Goal: Task Accomplishment & Management: Use online tool/utility

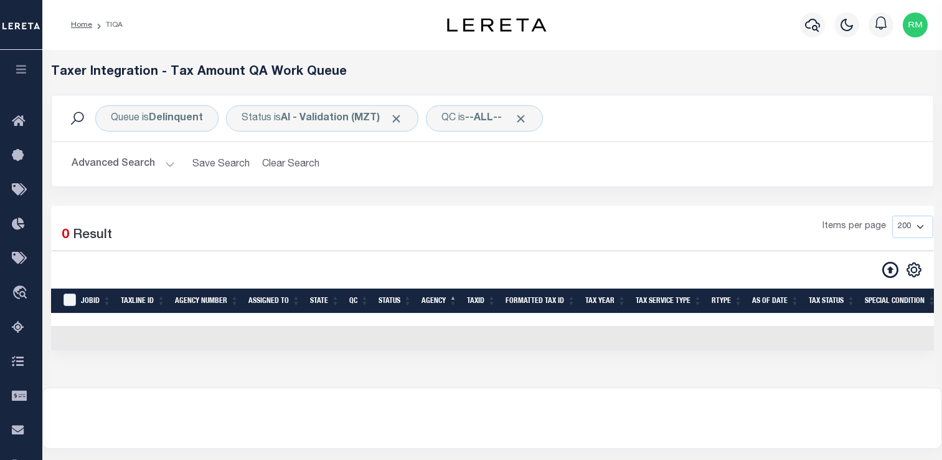
select select "200"
click at [143, 164] on button "Advanced Search" at bounding box center [123, 164] width 103 height 24
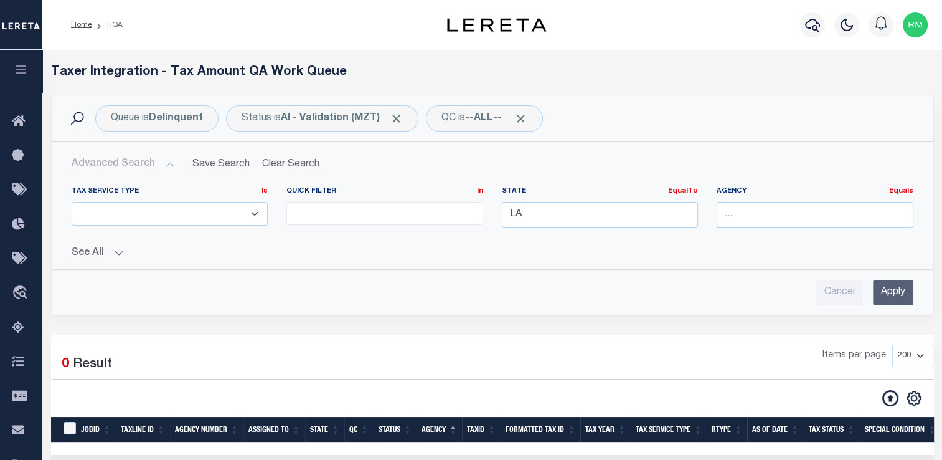
click at [143, 164] on button "Advanced Search" at bounding box center [123, 164] width 103 height 24
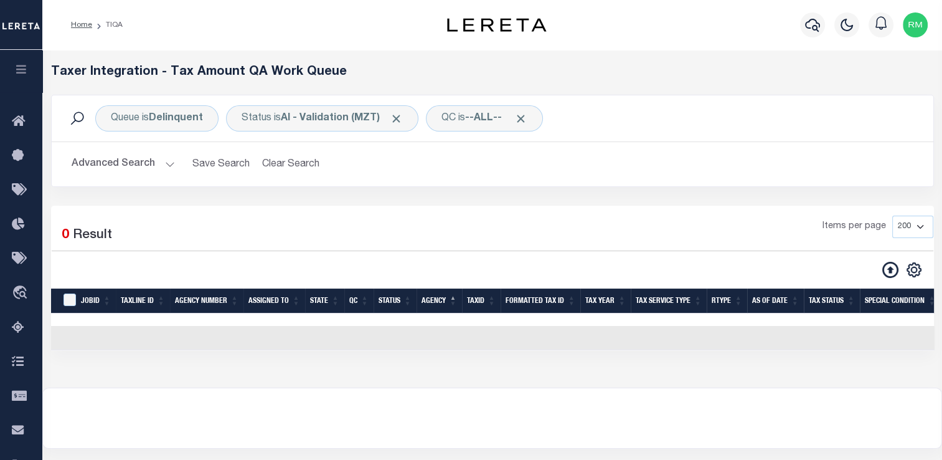
click at [505, 238] on div "Items per page 10 25 50 100 200 500 1000 2000" at bounding box center [605, 232] width 657 height 32
click at [305, 173] on button "Clear Search" at bounding box center [291, 164] width 68 height 24
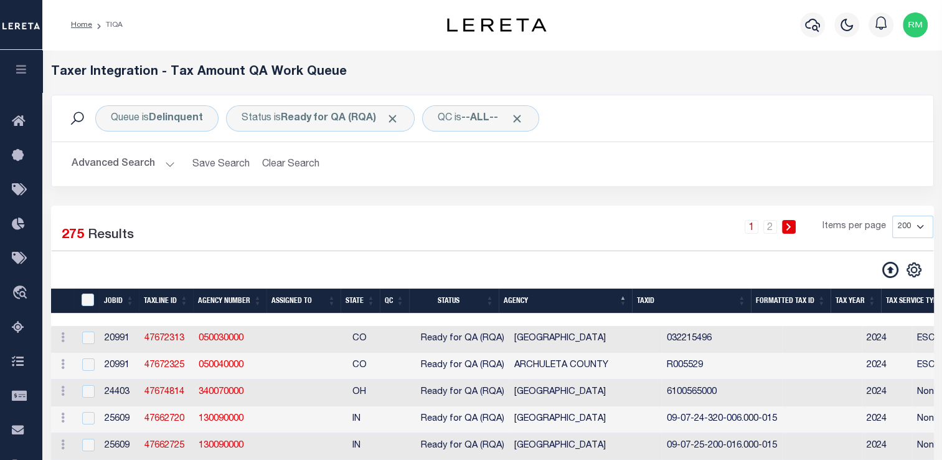
click at [142, 166] on button "Advanced Search" at bounding box center [123, 164] width 103 height 24
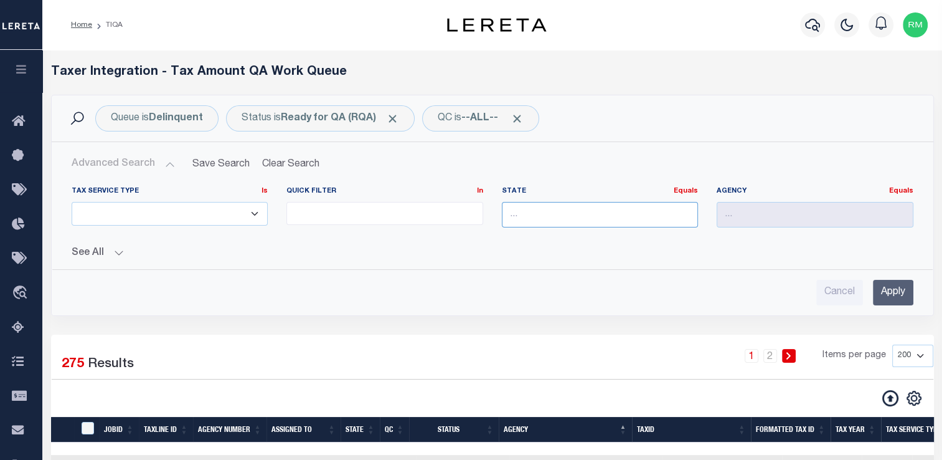
click at [595, 211] on input "text" at bounding box center [600, 215] width 197 height 26
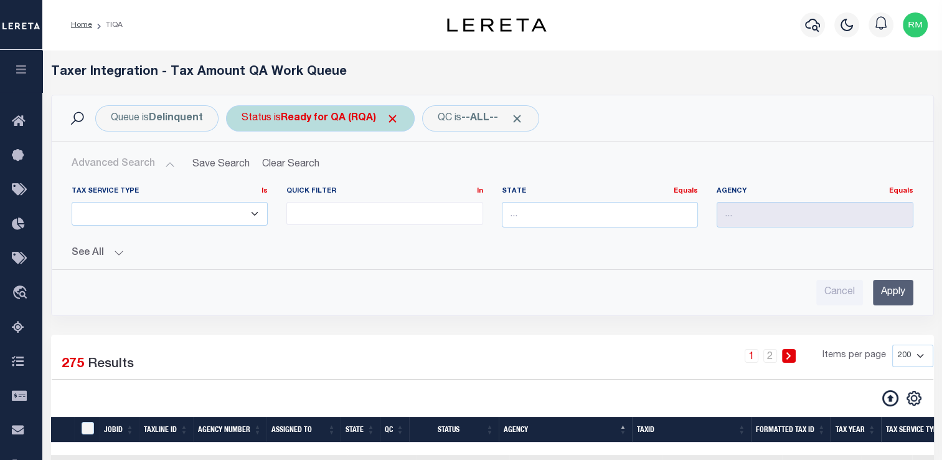
click at [344, 116] on b "Ready for QA (RQA)" at bounding box center [340, 118] width 118 height 10
select select "RQA"
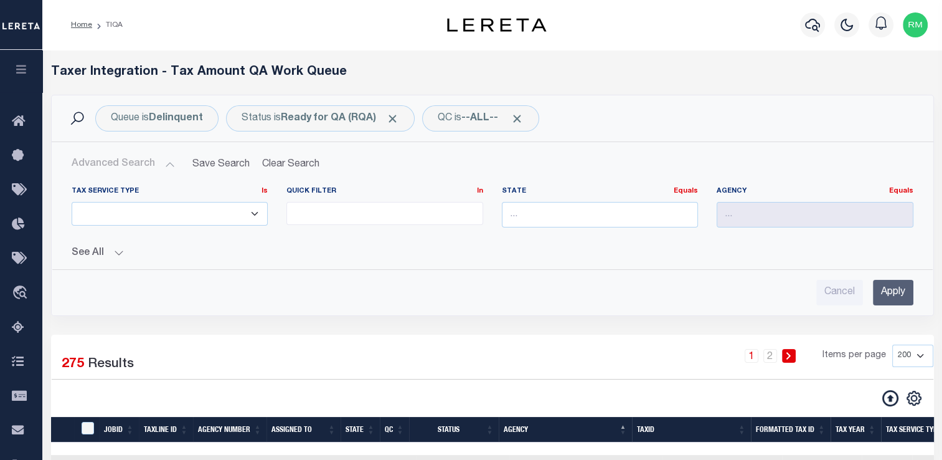
click at [911, 296] on input "Apply" at bounding box center [893, 293] width 40 height 26
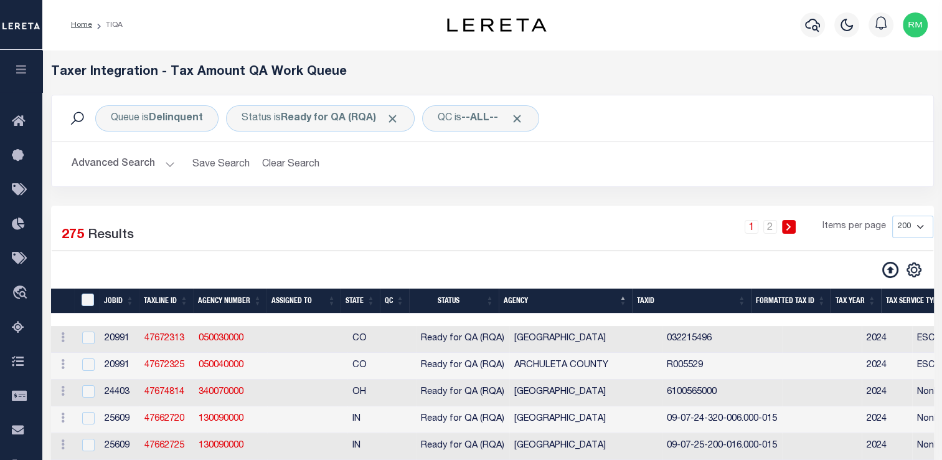
click at [904, 222] on select "10 25 50 100 200 500 1000 2000" at bounding box center [913, 227] width 41 height 22
select select "2000"
click at [893, 216] on select "10 25 50 100 200 500 1000 2000" at bounding box center [913, 227] width 41 height 22
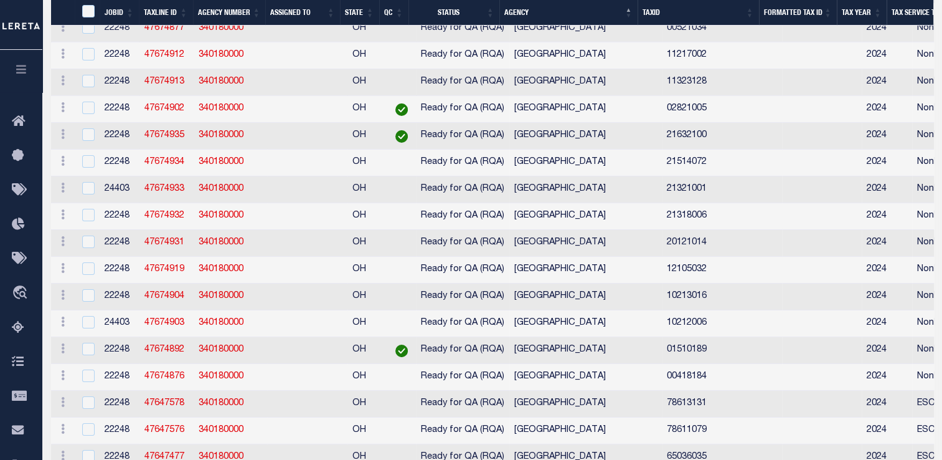
scroll to position [4143, 0]
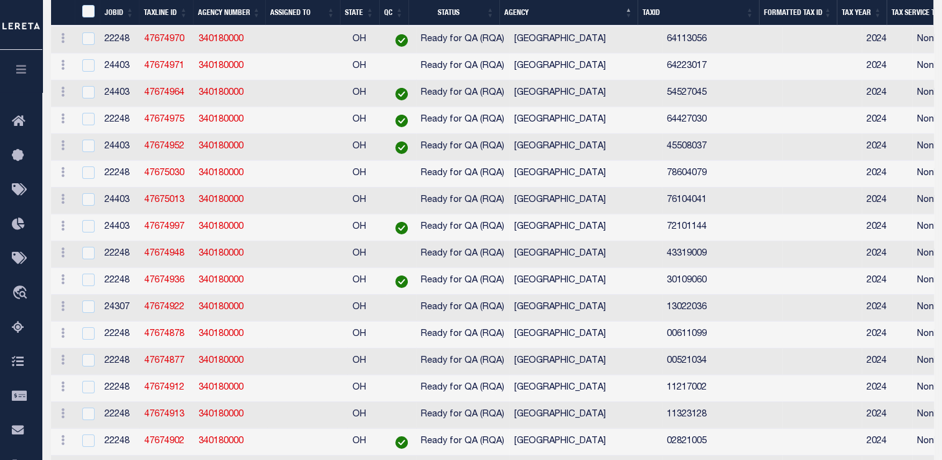
drag, startPoint x: 948, startPoint y: 245, endPoint x: 676, endPoint y: 113, distance: 302.0
click at [676, 27] on td "76102065" at bounding box center [722, 13] width 120 height 27
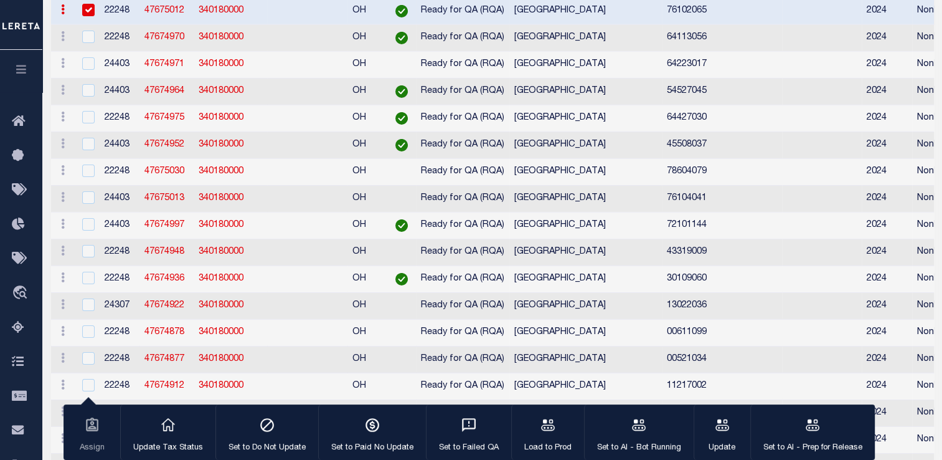
scroll to position [0, 0]
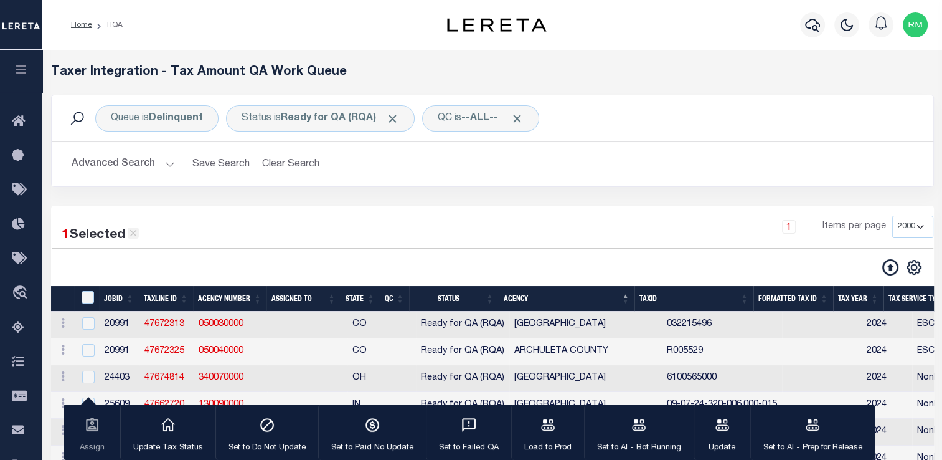
click at [133, 237] on icon at bounding box center [133, 233] width 7 height 7
checkbox input "false"
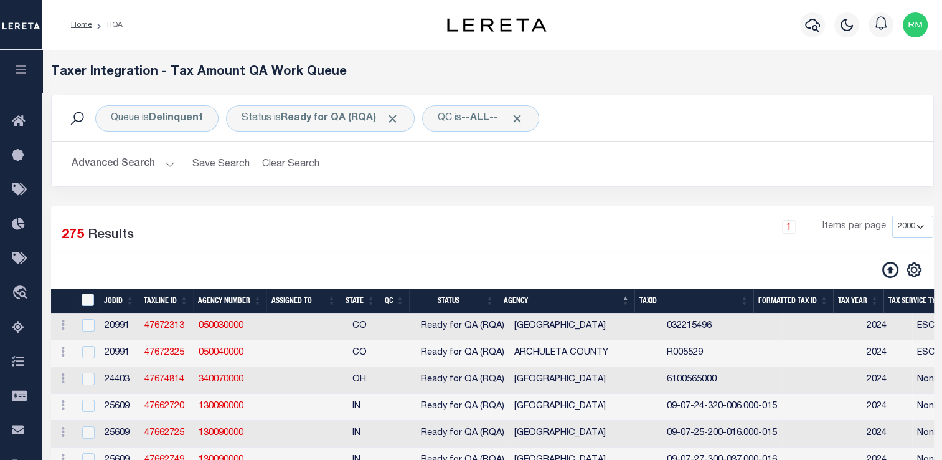
click at [371, 299] on th "State" at bounding box center [360, 301] width 39 height 26
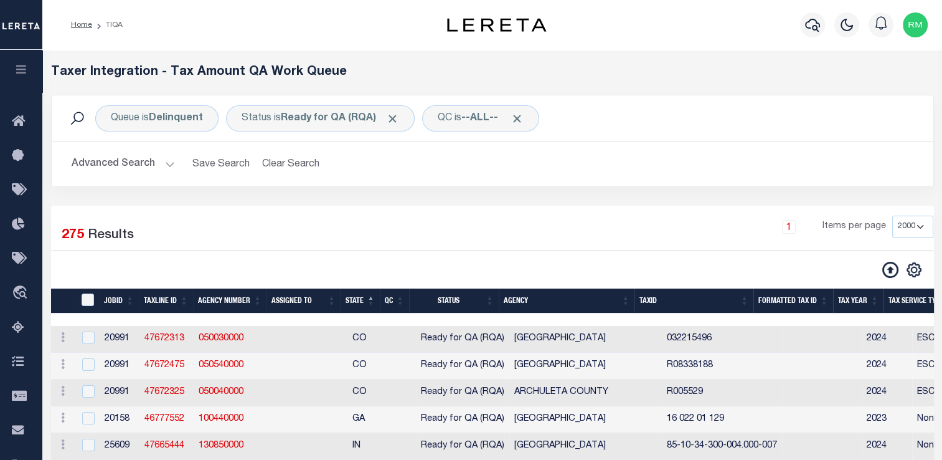
click at [108, 159] on button "Advanced Search" at bounding box center [123, 164] width 103 height 24
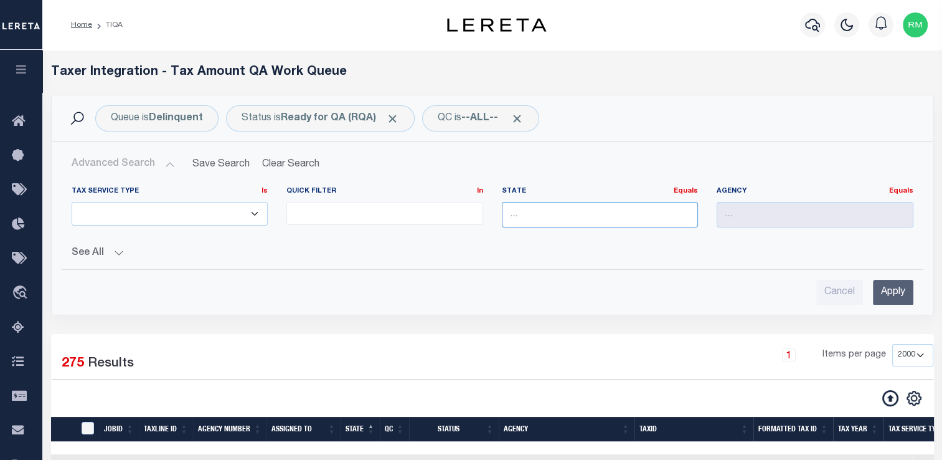
click at [543, 210] on input "text" at bounding box center [600, 215] width 197 height 26
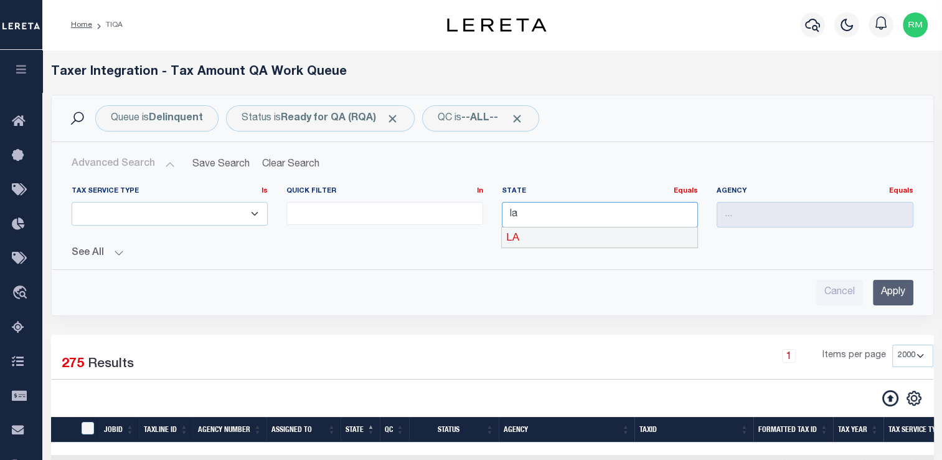
click at [549, 240] on div "LA" at bounding box center [600, 237] width 196 height 20
type input "LA"
click at [903, 283] on input "Apply" at bounding box center [893, 293] width 40 height 26
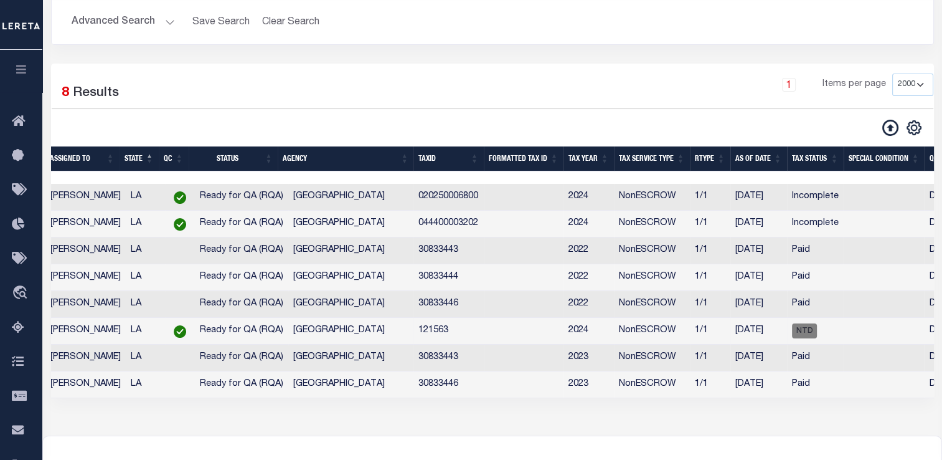
scroll to position [0, 245]
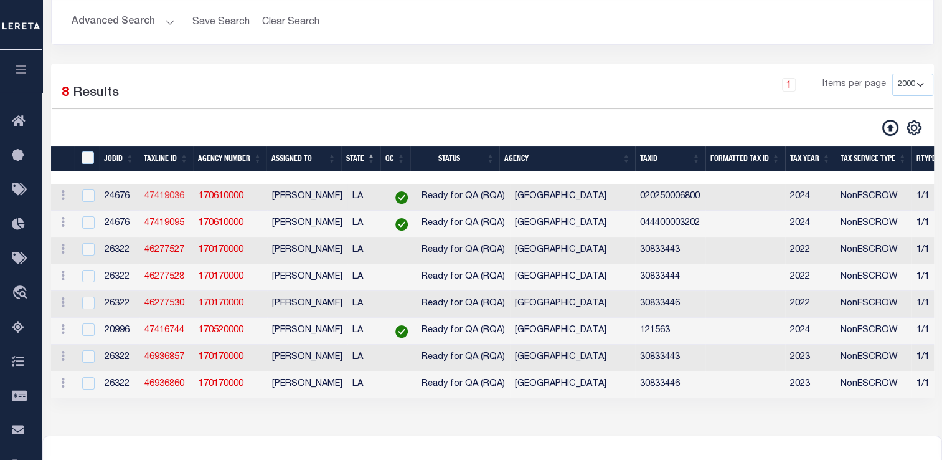
click at [177, 196] on link "47419036" at bounding box center [165, 196] width 40 height 9
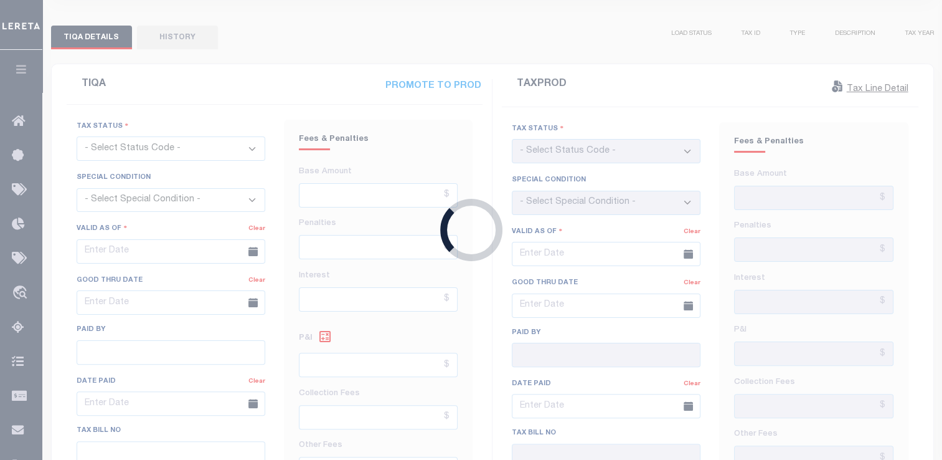
type input "[DATE]"
checkbox input "false"
type input "$0"
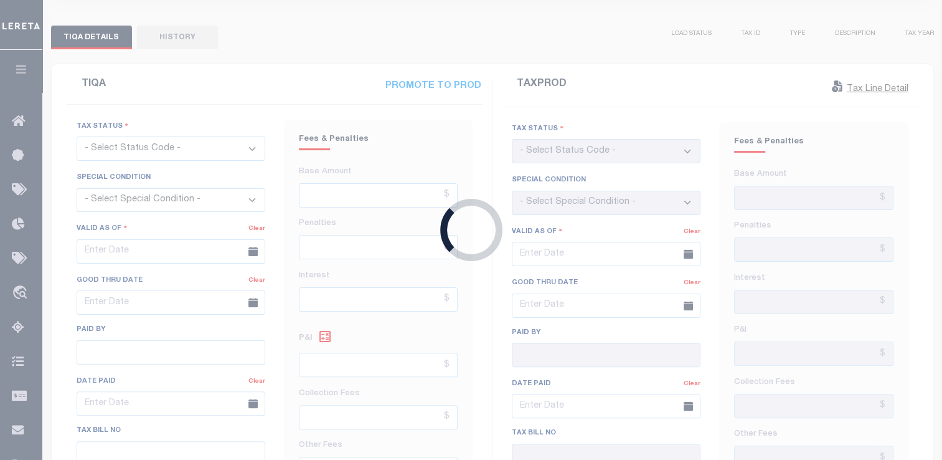
type input "[DATE]"
checkbox input "false"
select select "INC"
select select "OP2"
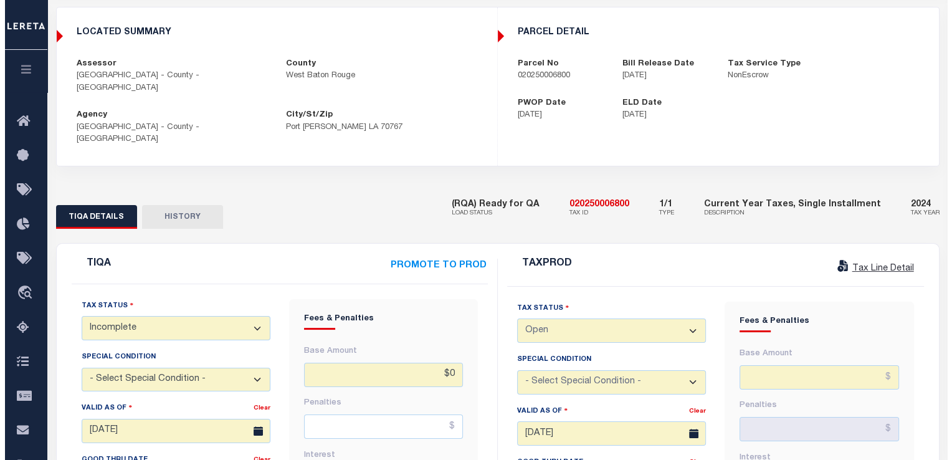
scroll to position [116, 0]
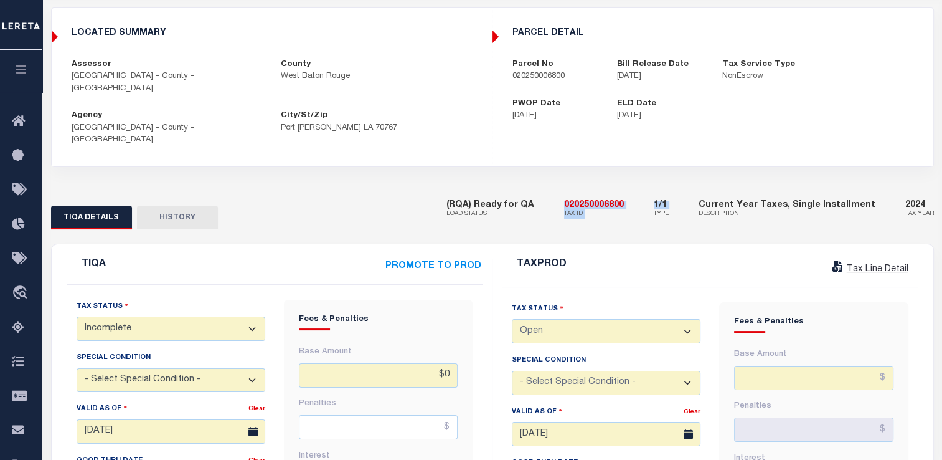
drag, startPoint x: 581, startPoint y: 178, endPoint x: 658, endPoint y: 189, distance: 78.0
click at [658, 191] on div "(RQA) Ready for QA LOAD STATUS 020250006800 TAX ID 1/1 TYPE Current Year Taxes,…" at bounding box center [691, 210] width 488 height 38
click at [642, 191] on div "(RQA) Ready for QA LOAD STATUS 020250006800 TAX ID 1/1 TYPE Current Year Taxes,…" at bounding box center [691, 210] width 488 height 38
drag, startPoint x: 642, startPoint y: 183, endPoint x: 566, endPoint y: 178, distance: 76.2
click at [566, 191] on div "(RQA) Ready for QA LOAD STATUS 020250006800 TAX ID 1/1 TYPE Current Year Taxes,…" at bounding box center [691, 210] width 488 height 38
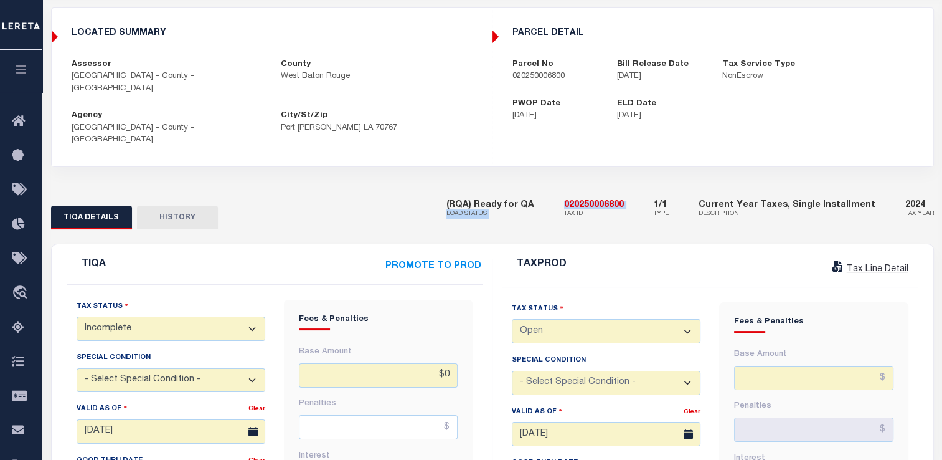
click at [566, 191] on div "(RQA) Ready for QA LOAD STATUS 020250006800 TAX ID 1/1 TYPE Current Year Taxes,…" at bounding box center [691, 210] width 488 height 38
drag, startPoint x: 582, startPoint y: 178, endPoint x: 638, endPoint y: 181, distance: 56.7
click at [624, 201] on h5 "020250006800" at bounding box center [594, 205] width 60 height 9
copy h5 "020250006800"
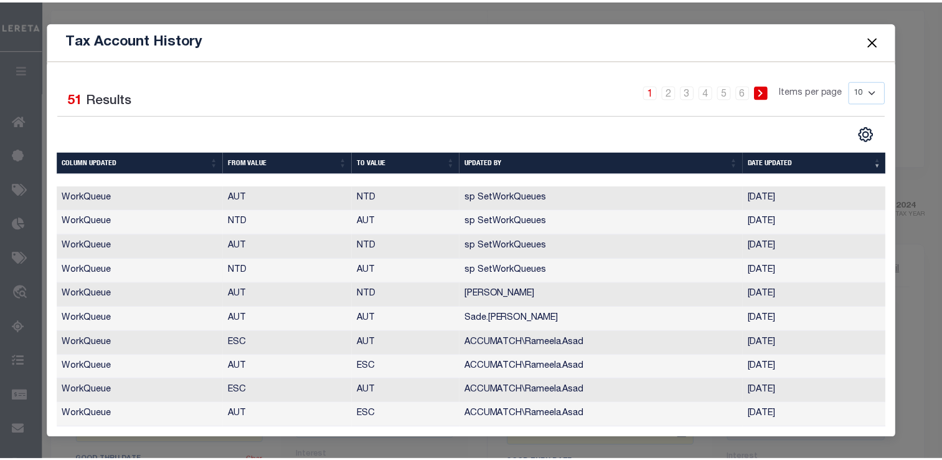
scroll to position [0, 0]
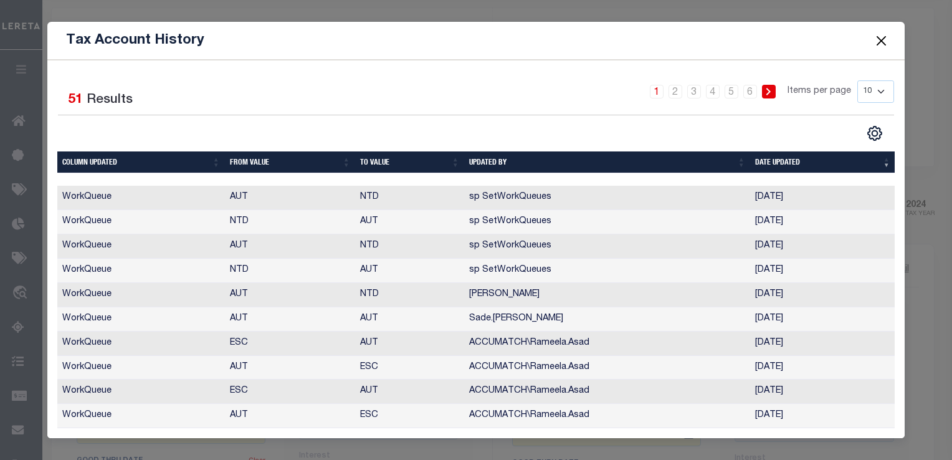
click at [877, 40] on button "Close" at bounding box center [881, 40] width 16 height 16
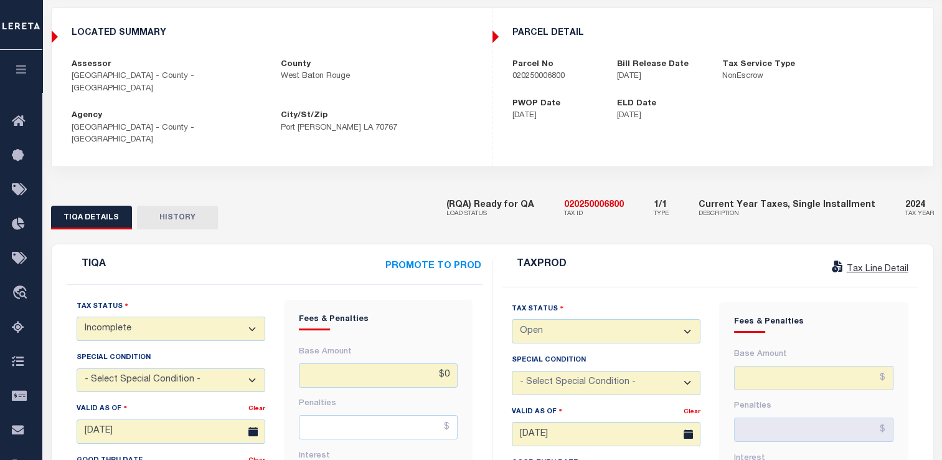
click at [328, 206] on div "TIQA DETAILS HISTORY" at bounding box center [239, 217] width 377 height 23
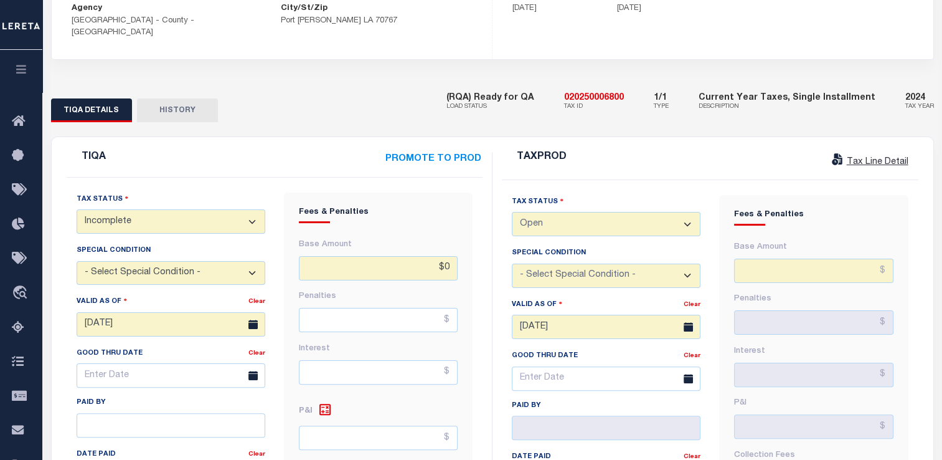
scroll to position [222, 0]
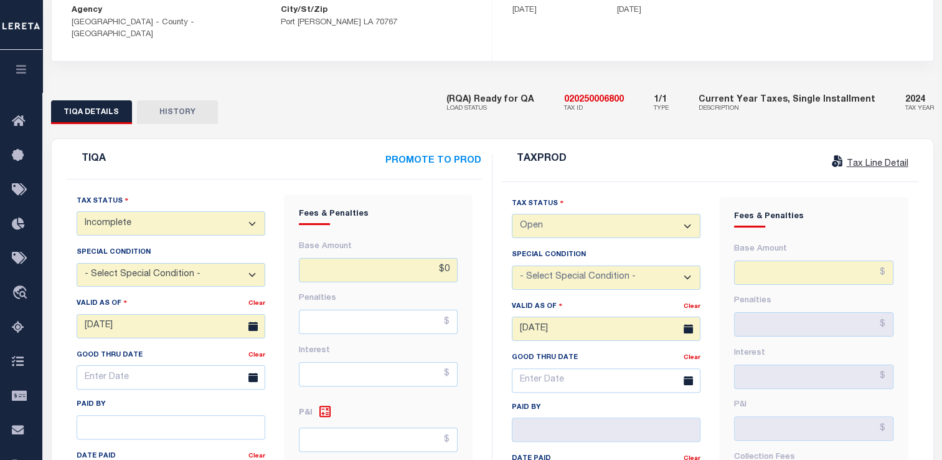
click at [116, 211] on select "- Select Status Code - Open Due/Unpaid Paid Incomplete No Tax Due Internal Refu…" at bounding box center [171, 223] width 189 height 24
select select "NTX"
click at [77, 211] on select "- Select Status Code - Open Due/Unpaid Paid Incomplete No Tax Due Internal Refu…" at bounding box center [171, 223] width 189 height 24
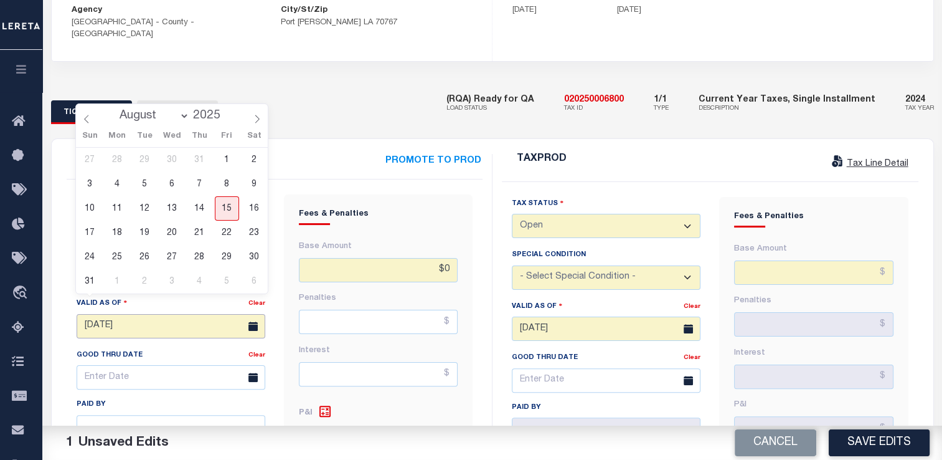
click at [92, 314] on input "[DATE]" at bounding box center [171, 326] width 189 height 24
click at [222, 204] on span "15" at bounding box center [227, 208] width 24 height 24
type input "[DATE]"
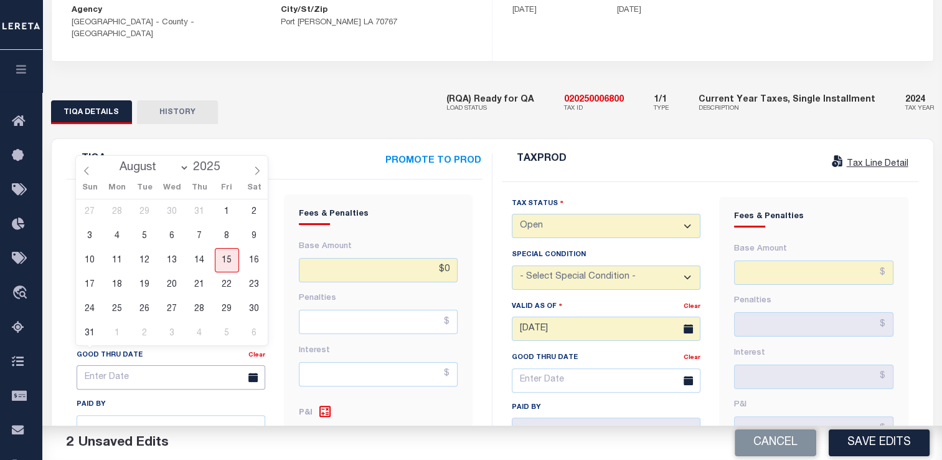
click at [161, 365] on input "text" at bounding box center [171, 377] width 189 height 24
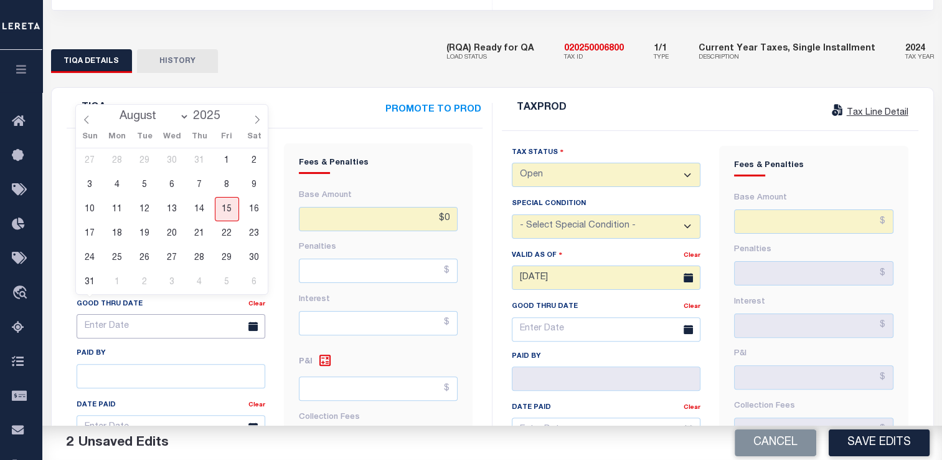
scroll to position [273, 0]
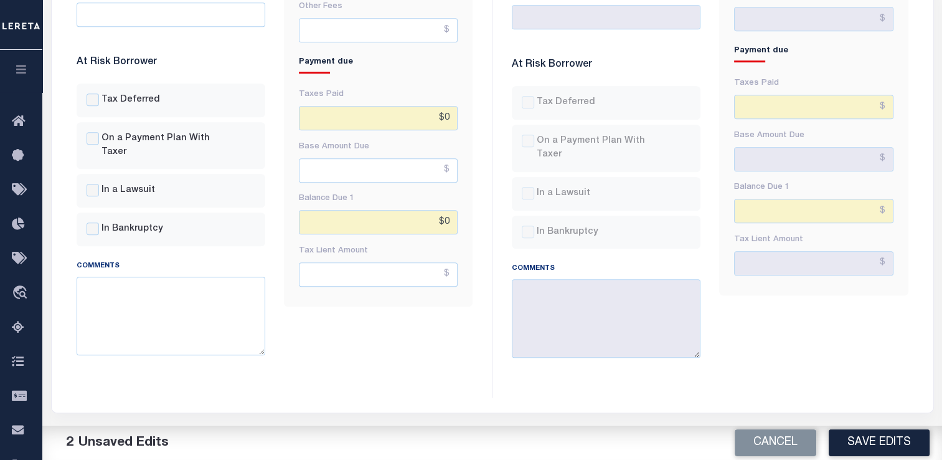
scroll to position [740, 0]
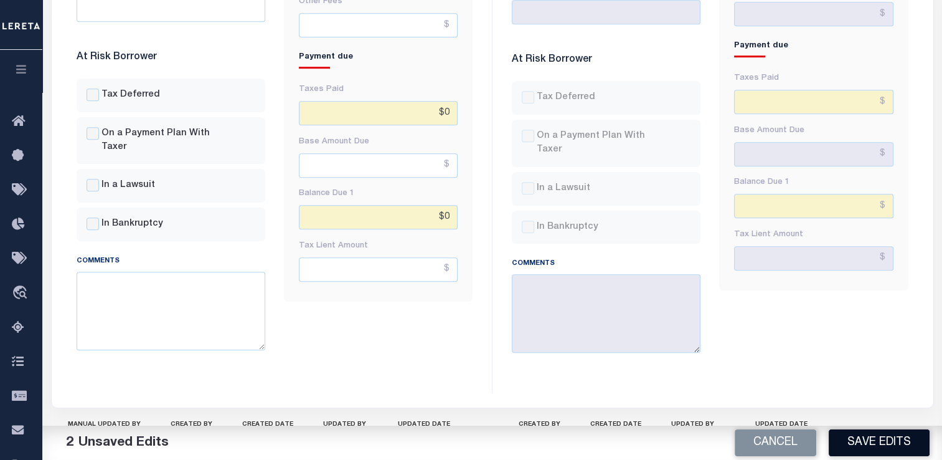
click at [892, 444] on button "Save Edits" at bounding box center [879, 442] width 101 height 27
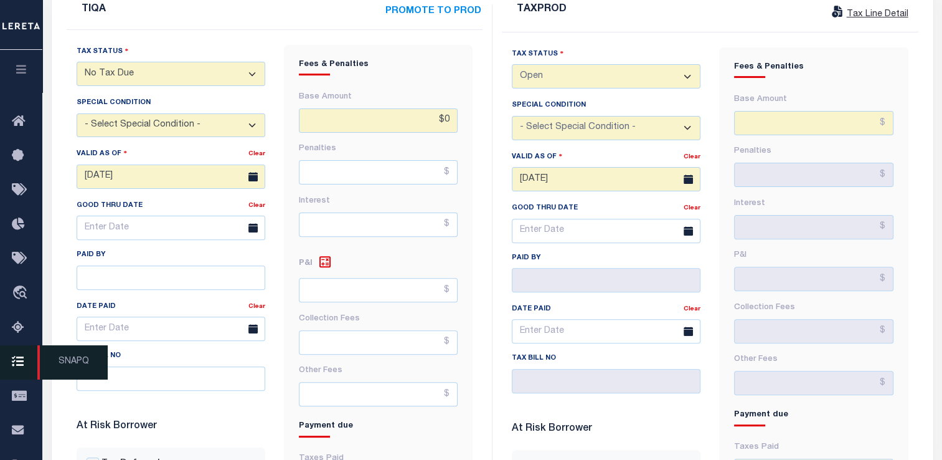
scroll to position [399, 0]
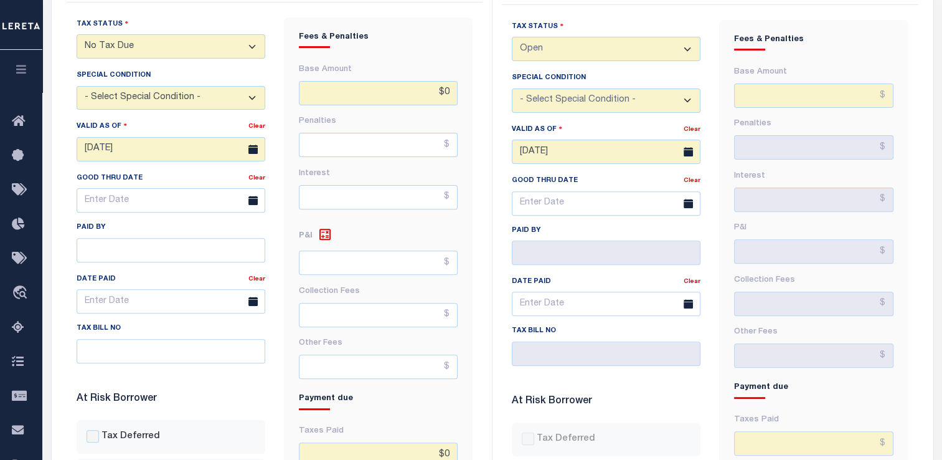
click at [21, 63] on button "button" at bounding box center [21, 71] width 42 height 42
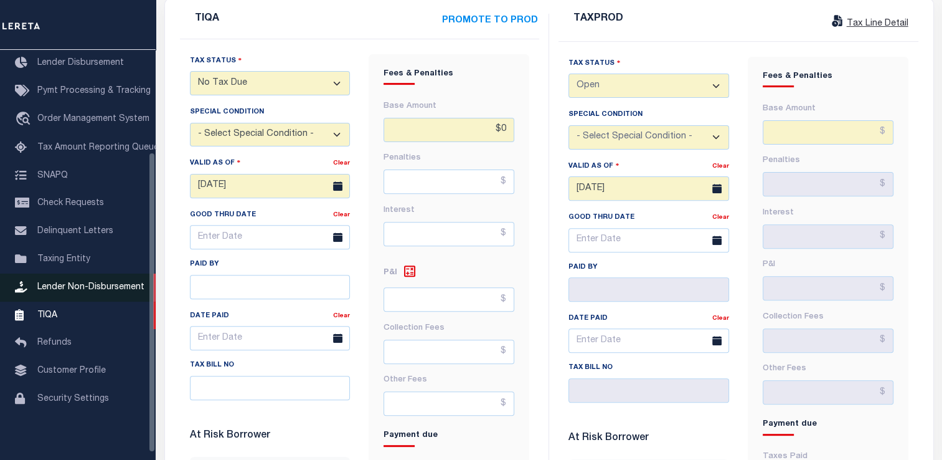
scroll to position [140, 0]
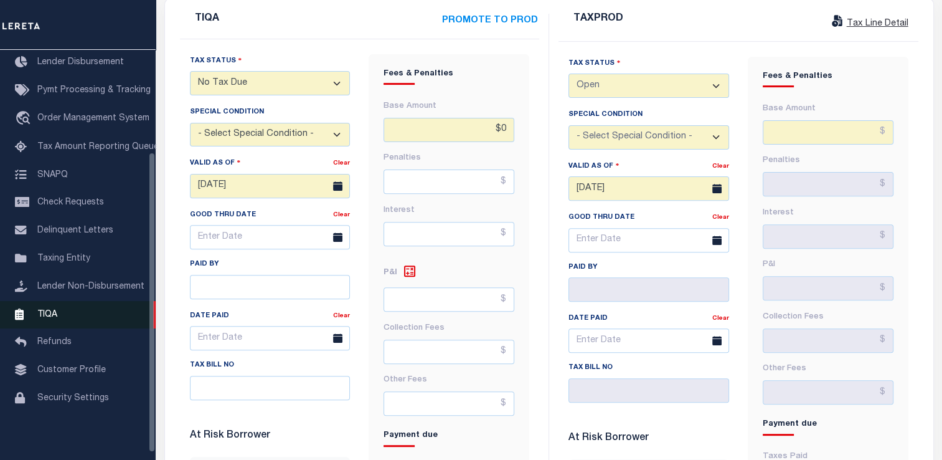
click at [50, 318] on span "TIQA" at bounding box center [47, 314] width 20 height 9
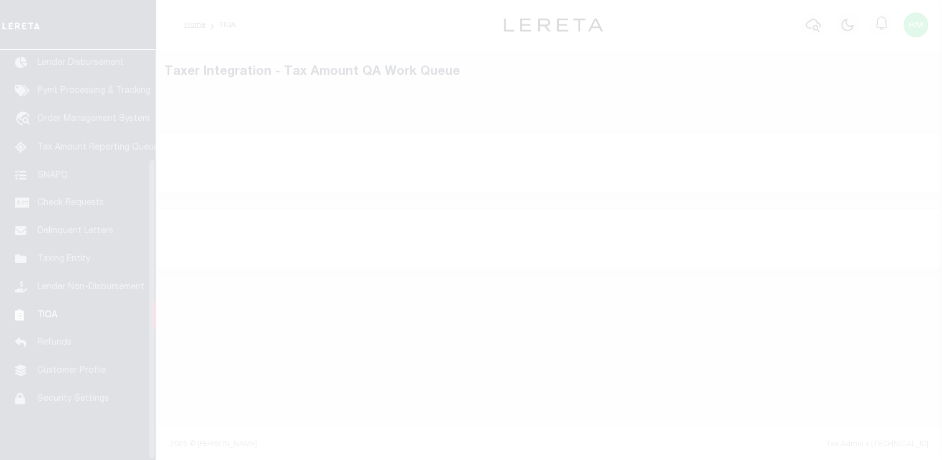
scroll to position [149, 0]
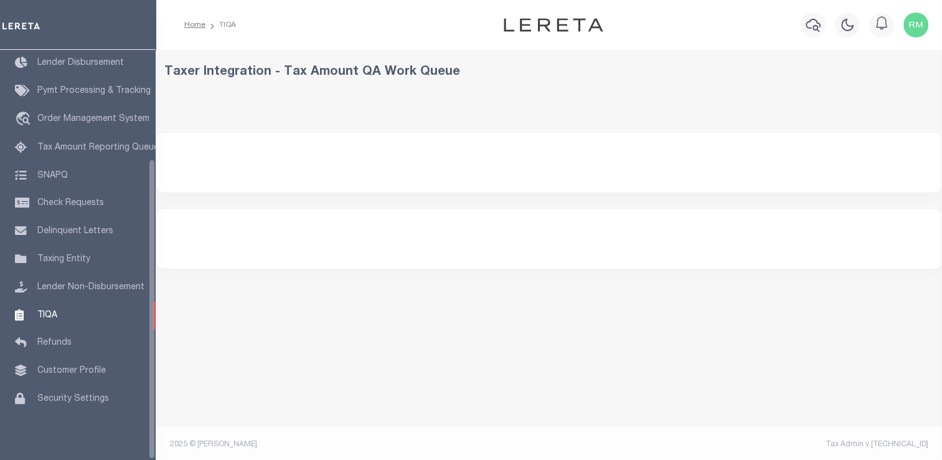
select select "2000"
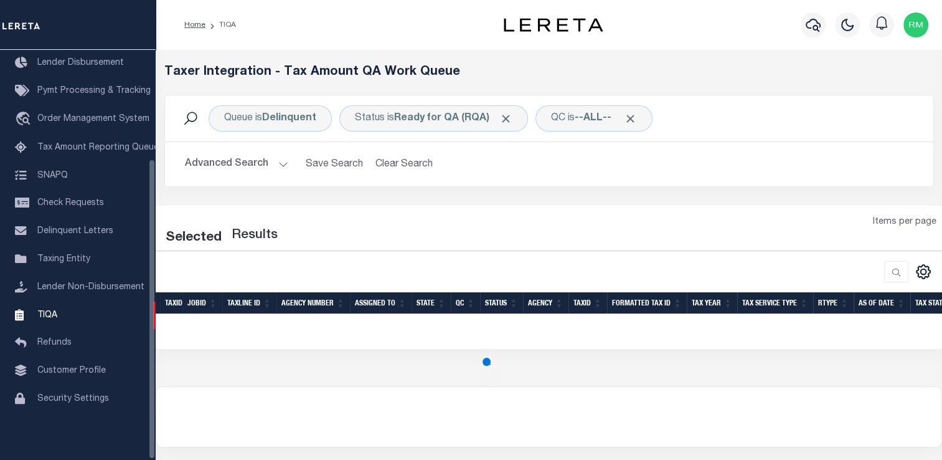
select select "2000"
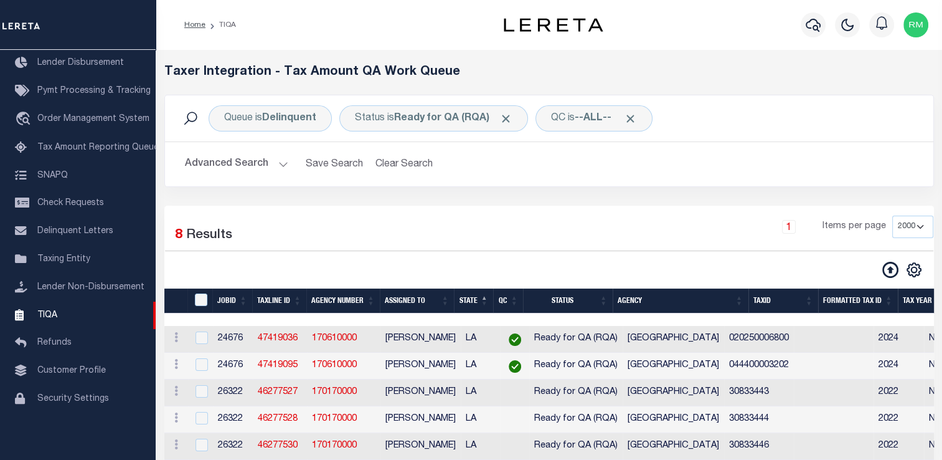
drag, startPoint x: 0, startPoint y: 0, endPoint x: 281, endPoint y: 258, distance: 381.3
click at [281, 258] on div "Selected 8 Results 1 Items per page 10 25 50 100 200 500 1000 2000" at bounding box center [549, 247] width 789 height 63
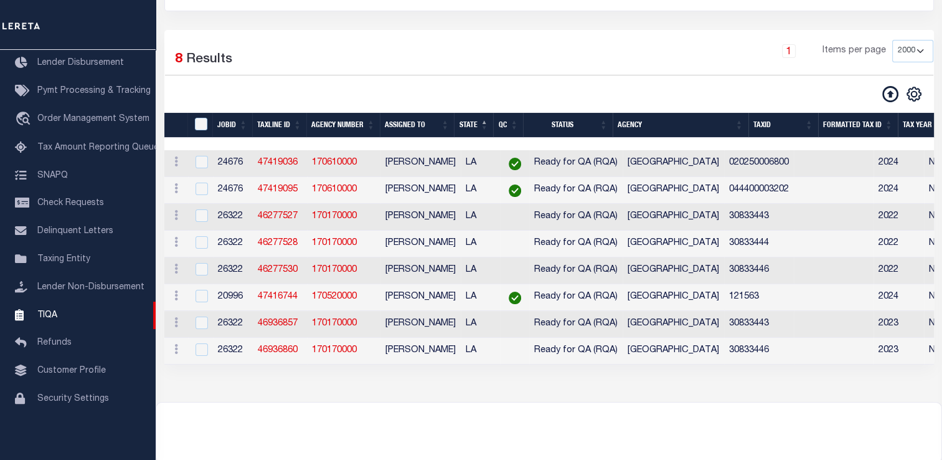
scroll to position [179, 0]
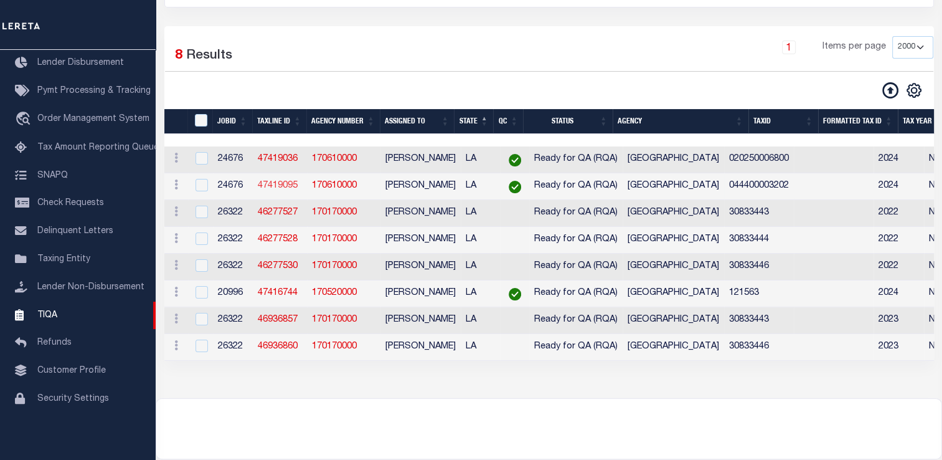
click at [278, 187] on link "47419095" at bounding box center [278, 185] width 40 height 9
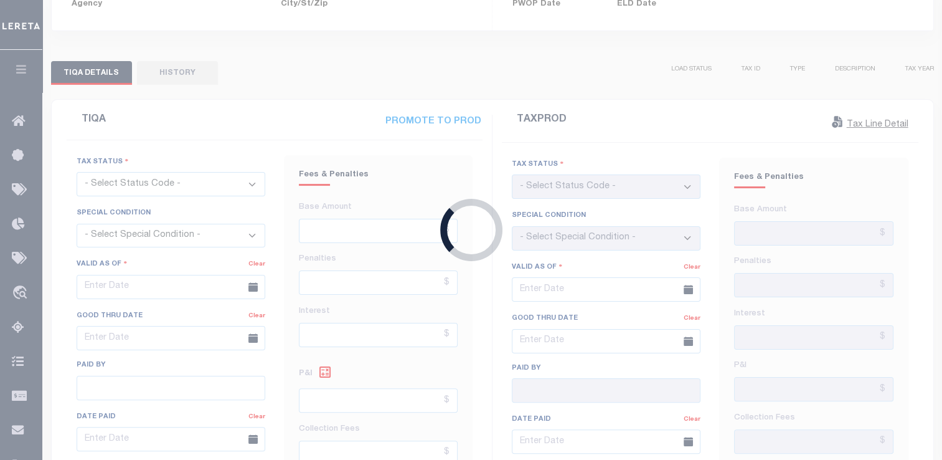
type input "[DATE]"
checkbox input "false"
type input "$0"
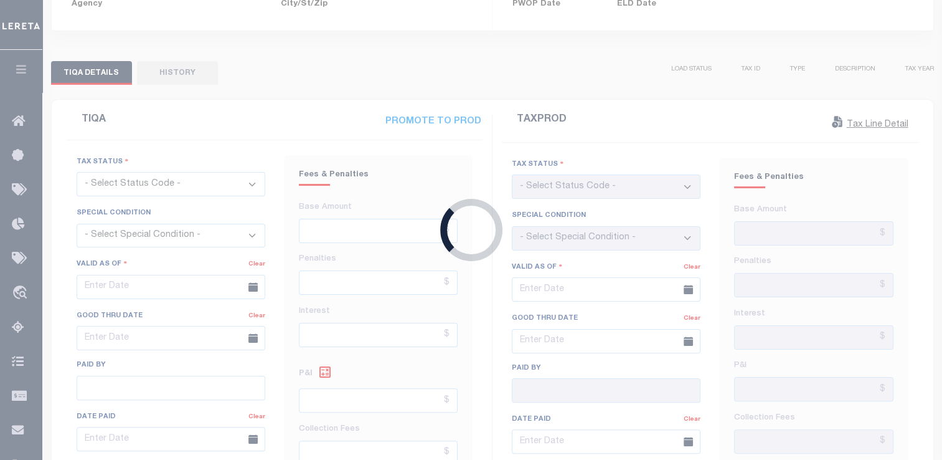
type input "[DATE]"
checkbox input "false"
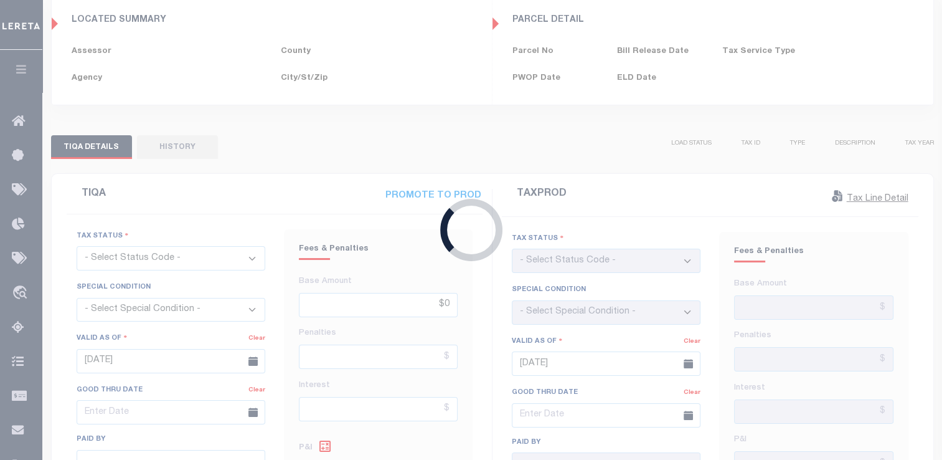
select select "INC"
select select "OP2"
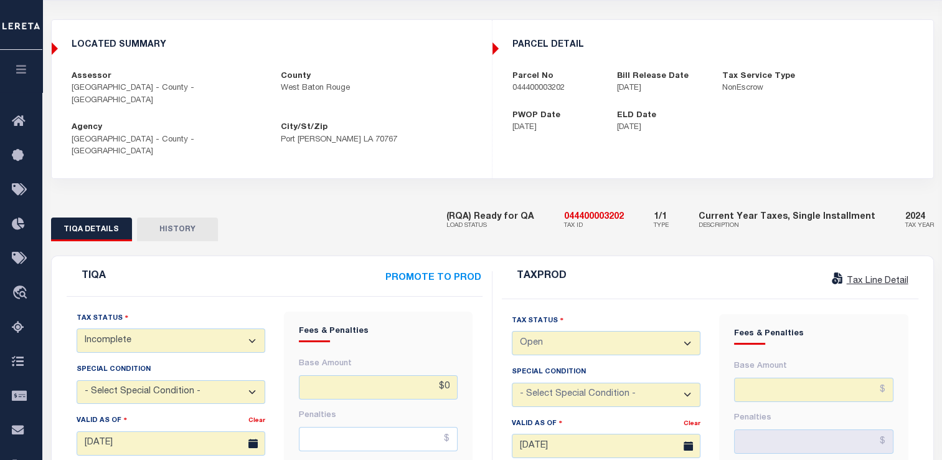
scroll to position [104, 0]
drag, startPoint x: 581, startPoint y: 191, endPoint x: 646, endPoint y: 190, distance: 65.4
click at [646, 203] on div "(RQA) Ready for QA LOAD STATUS 044400003202 TAX ID 1/1 TYPE Current Year Taxes,…" at bounding box center [691, 222] width 488 height 38
copy h5 "044400003202"
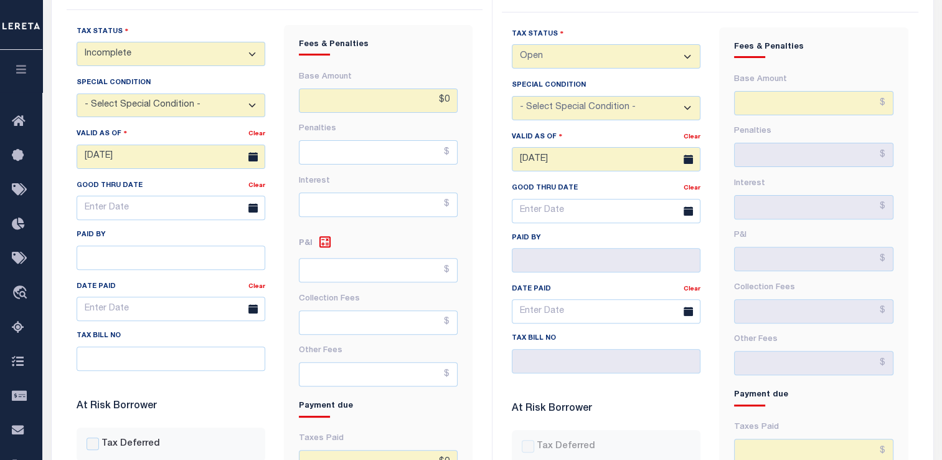
scroll to position [391, 0]
click at [123, 42] on select "- Select Status Code - Open Due/Unpaid Paid Incomplete No Tax Due Internal Refu…" at bounding box center [171, 54] width 189 height 24
select select "NTX"
click at [77, 42] on select "- Select Status Code - Open Due/Unpaid Paid Incomplete No Tax Due Internal Refu…" at bounding box center [171, 54] width 189 height 24
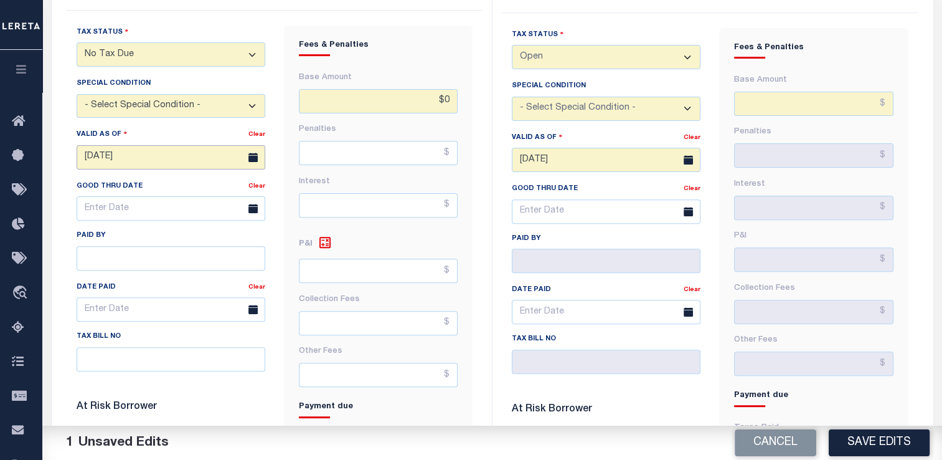
click at [113, 145] on input "[DATE]" at bounding box center [171, 157] width 189 height 24
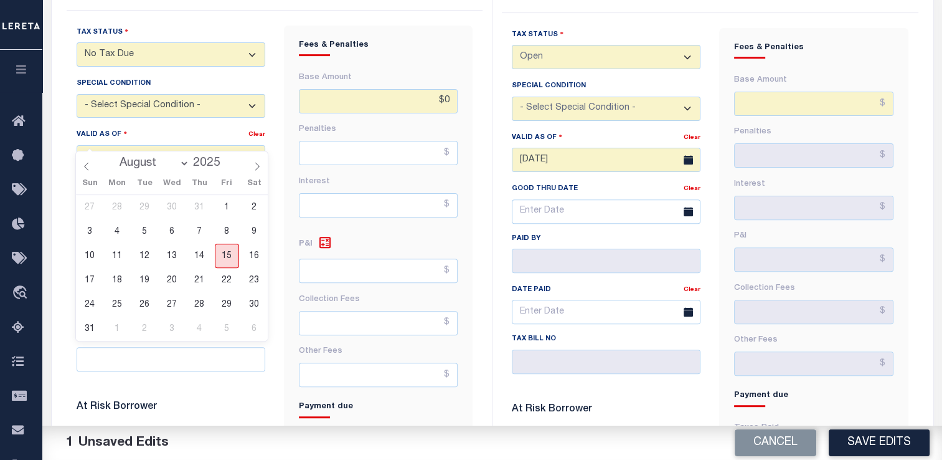
click at [225, 260] on span "15" at bounding box center [227, 256] width 24 height 24
type input "[DATE]"
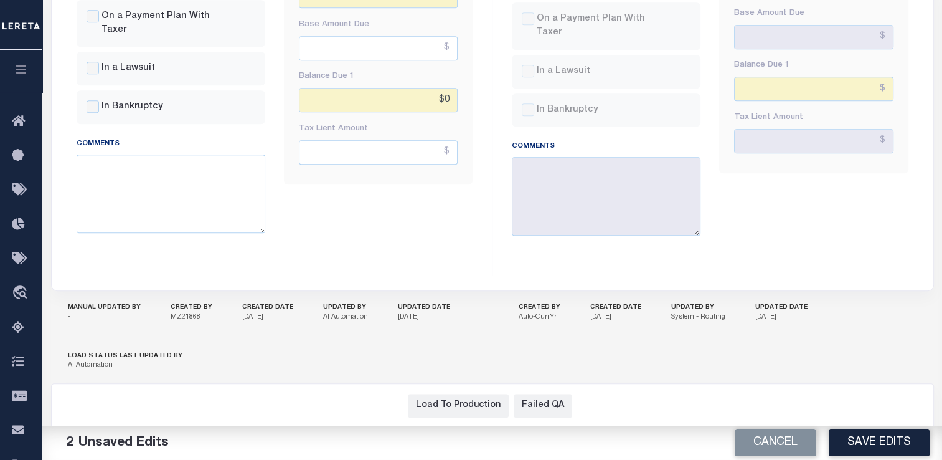
scroll to position [862, 0]
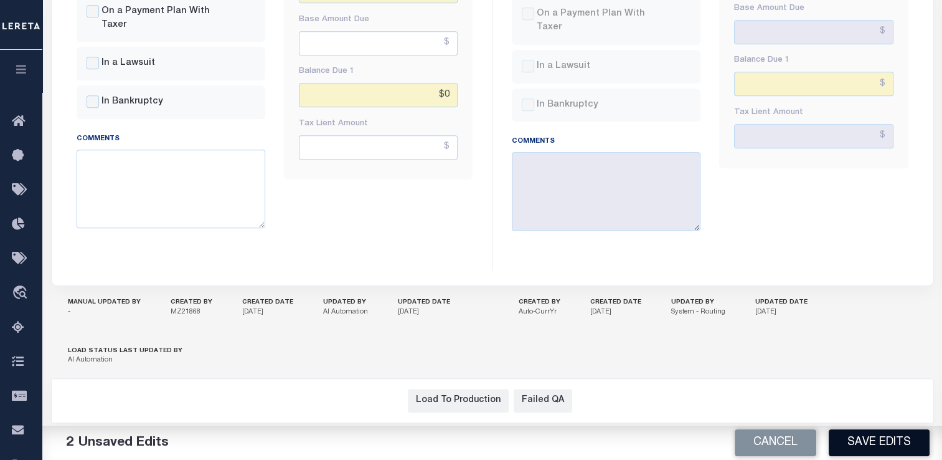
click at [873, 443] on button "Save Edits" at bounding box center [879, 442] width 101 height 27
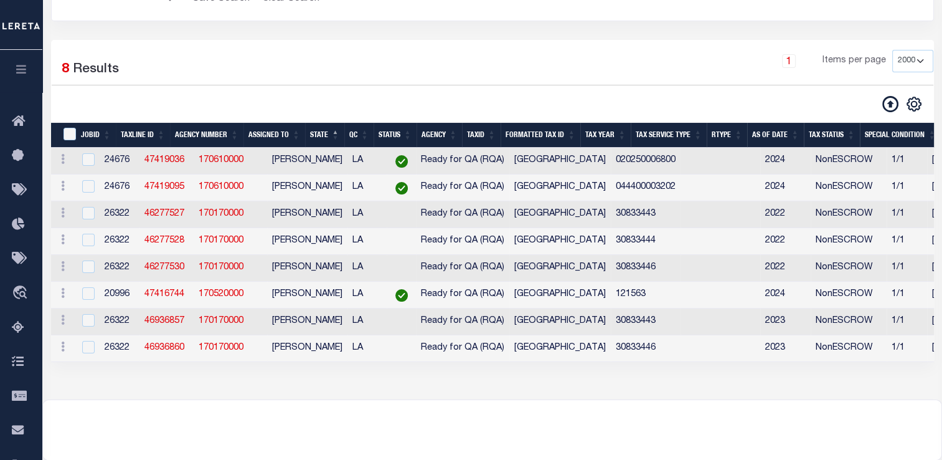
scroll to position [179, 0]
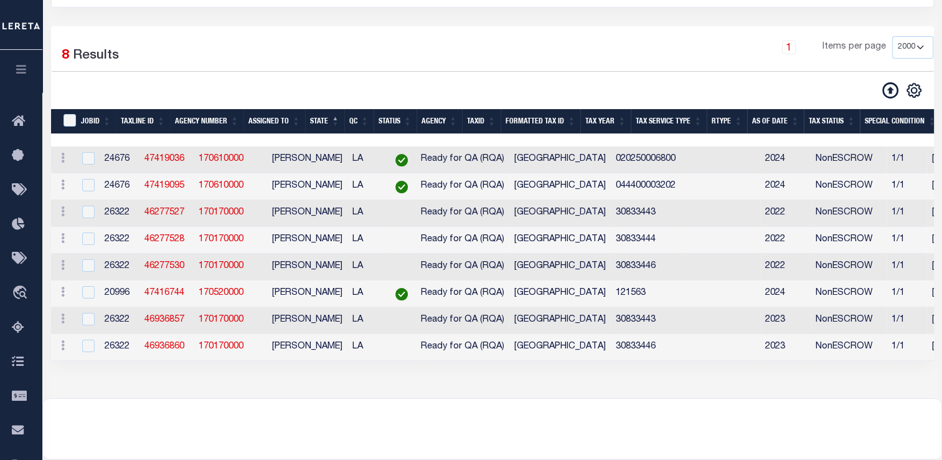
select select "2000"
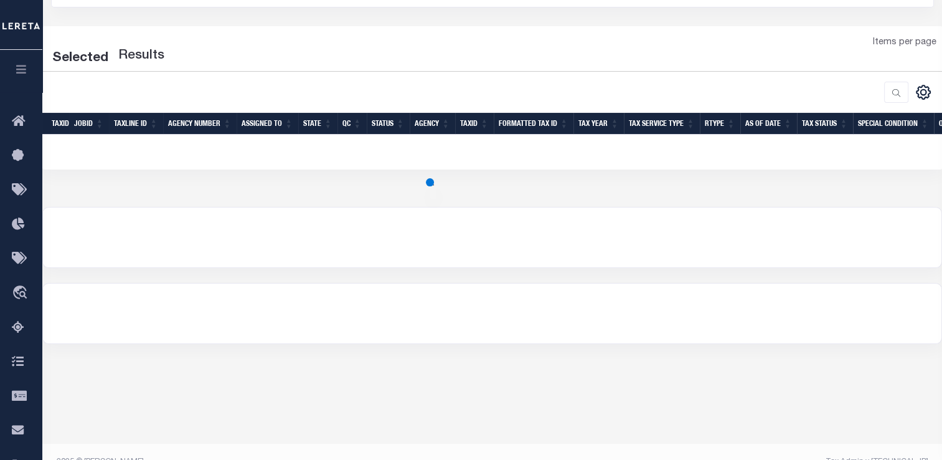
select select "2000"
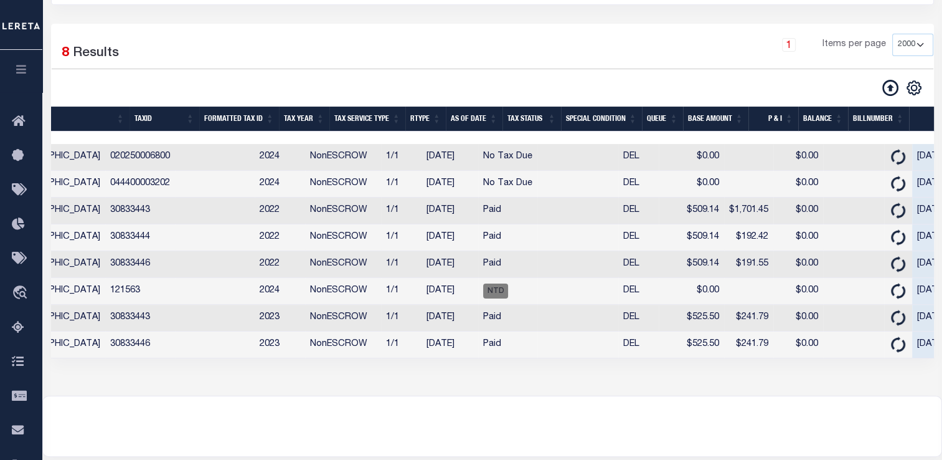
scroll to position [0, 529]
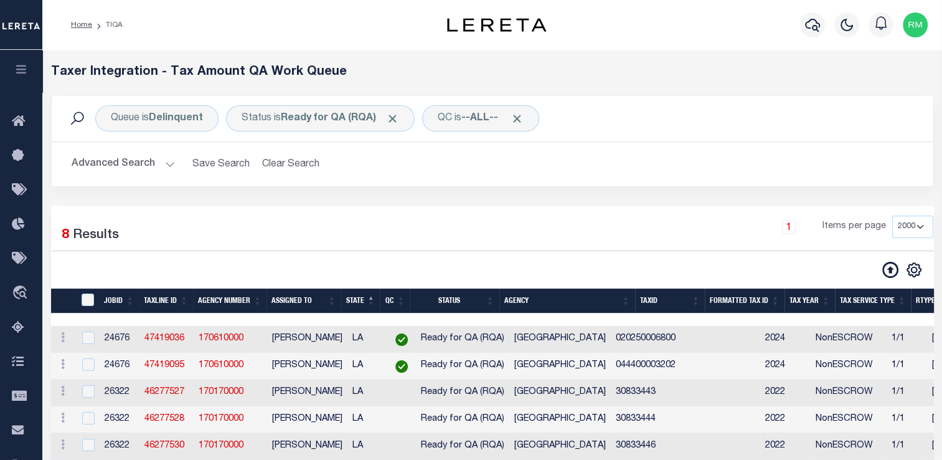
click at [144, 169] on button "Advanced Search" at bounding box center [123, 164] width 103 height 24
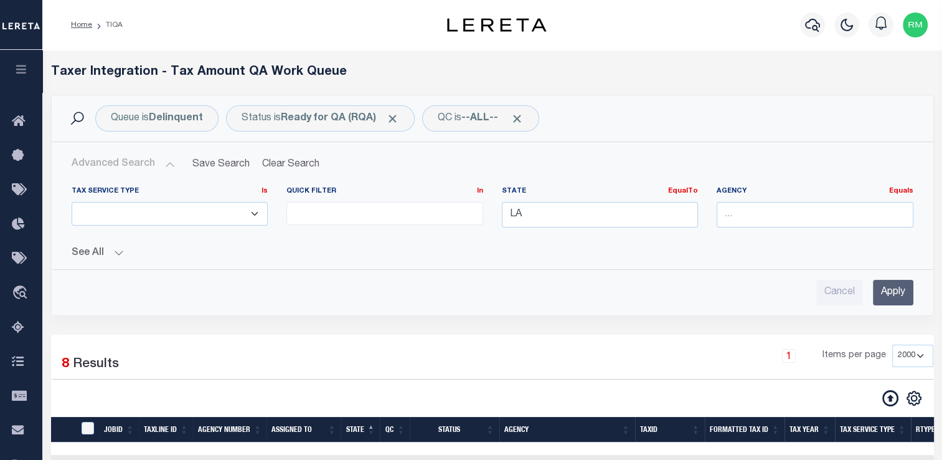
click at [882, 298] on input "Apply" at bounding box center [893, 293] width 40 height 26
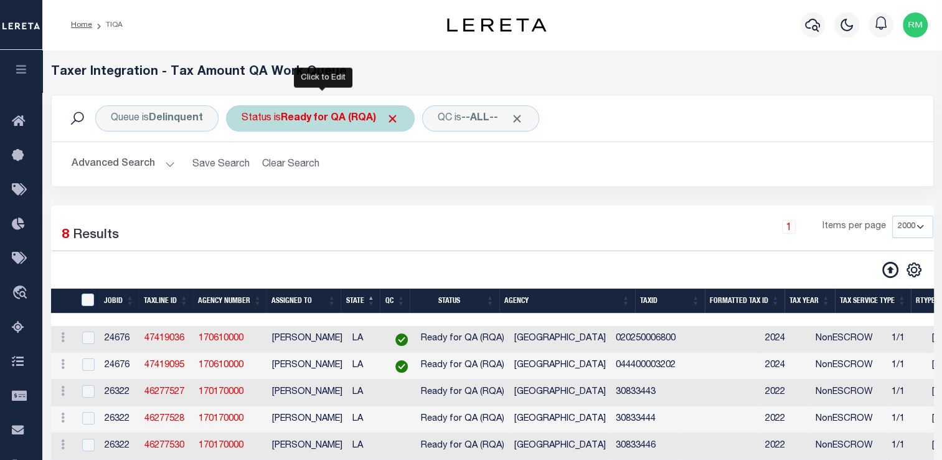
click at [308, 123] on b "Ready for QA (RQA)" at bounding box center [340, 118] width 118 height 10
select select "RQA"
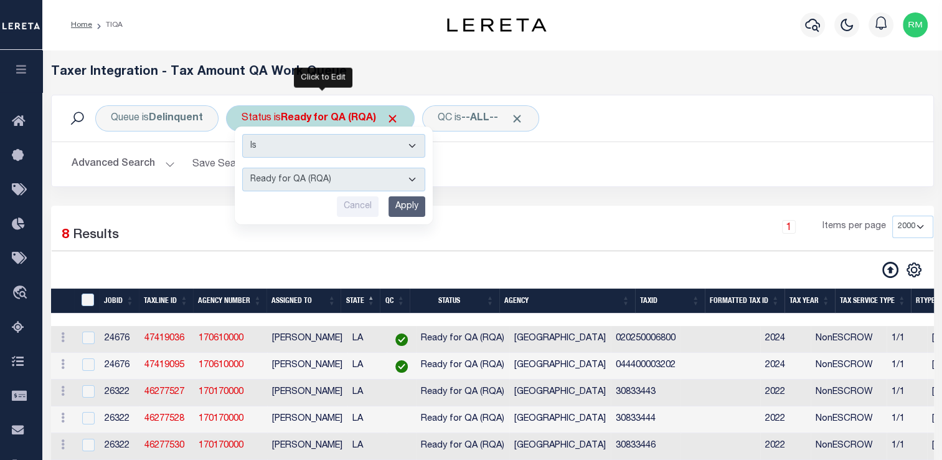
click at [303, 181] on select "AI - Bot Exception (ERR) AI - Bot Running (PLA) AI - Failed QA (FQA) AI - Prep …" at bounding box center [333, 180] width 183 height 24
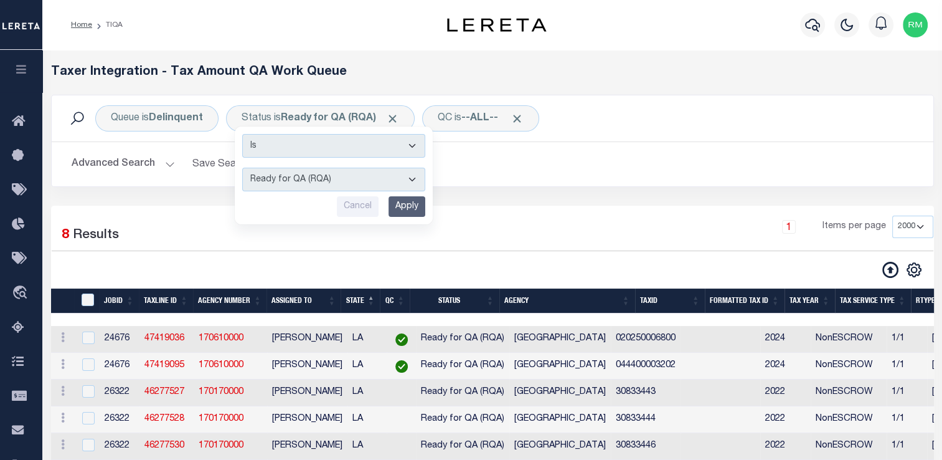
click at [580, 217] on div "1 Items per page 10 25 50 100 200 500 1000 2000" at bounding box center [605, 232] width 657 height 32
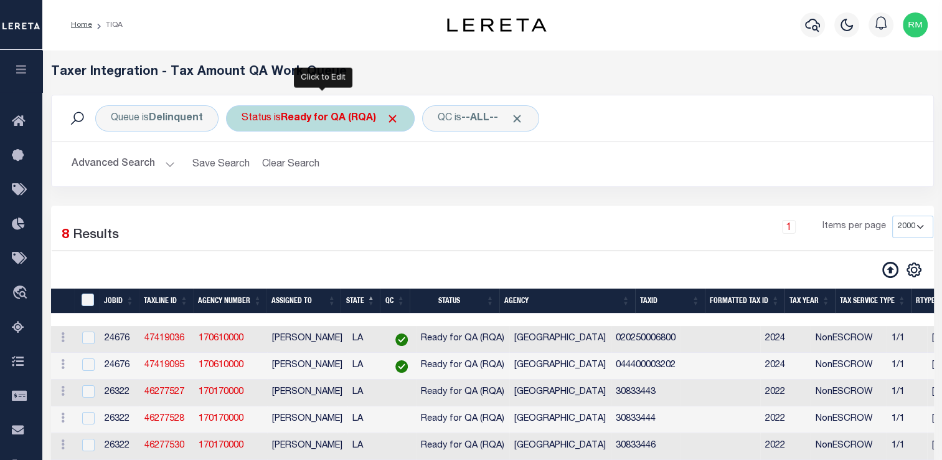
click at [287, 111] on div "Status is Ready for QA (RQA) Is Contains AI - Bot Exception (ERR) AI - Bot Runn…" at bounding box center [320, 118] width 189 height 26
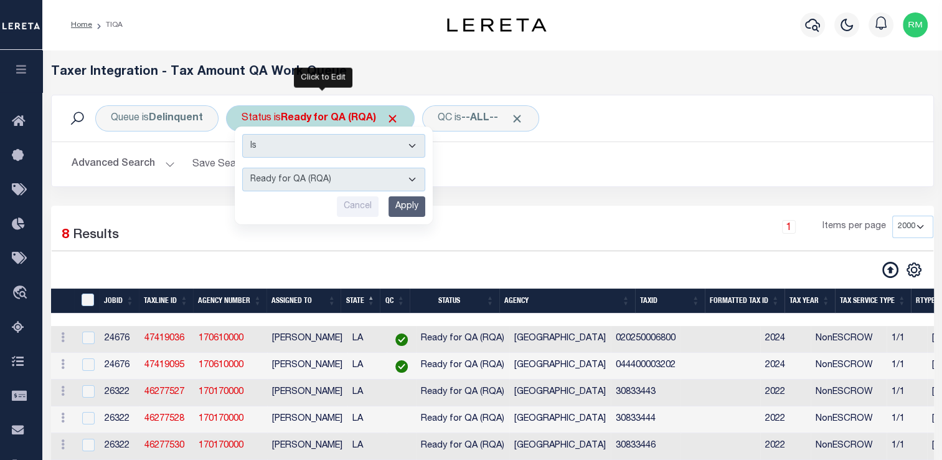
click at [293, 175] on select "AI - Bot Exception (ERR) AI - Bot Running (PLA) AI - Failed QA (FQA) AI - Prep …" at bounding box center [333, 180] width 183 height 24
select select "MZT"
click at [242, 168] on select "AI - Bot Exception (ERR) AI - Bot Running (PLA) AI - Failed QA (FQA) AI - Prep …" at bounding box center [333, 180] width 183 height 24
click at [407, 211] on input "Apply" at bounding box center [407, 206] width 37 height 21
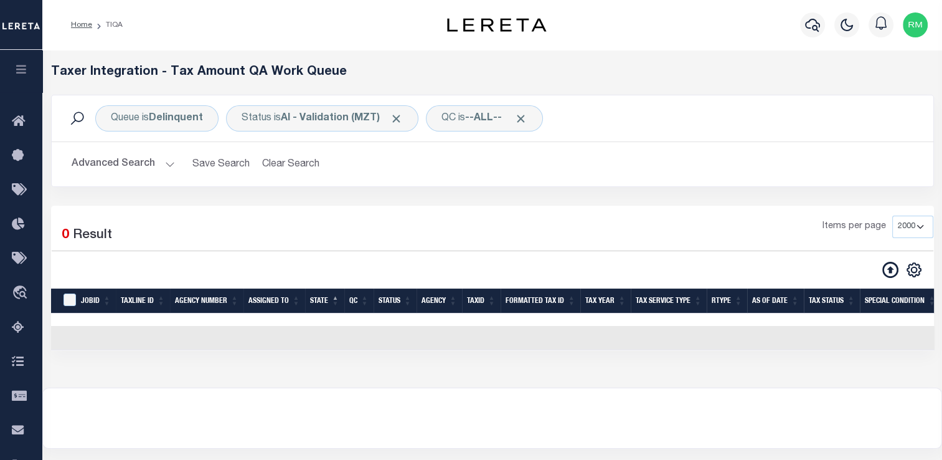
click at [168, 169] on button "Advanced Search" at bounding box center [123, 164] width 103 height 24
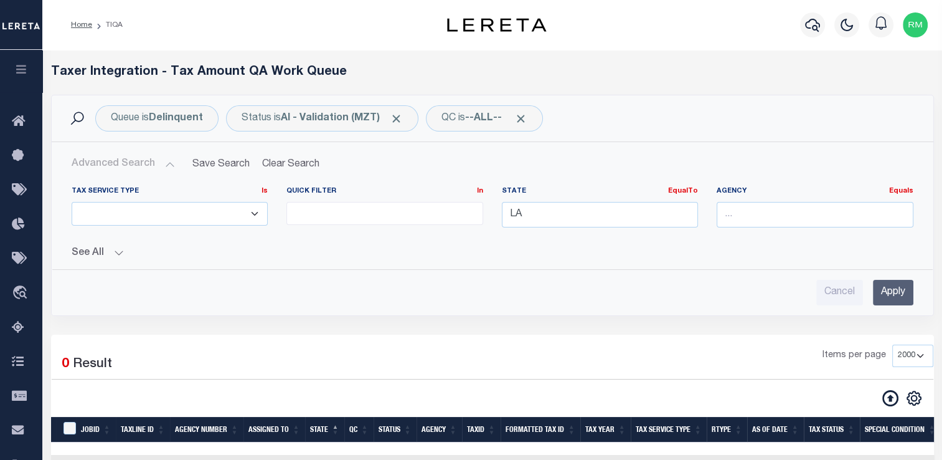
click at [168, 169] on button "Advanced Search" at bounding box center [123, 164] width 103 height 24
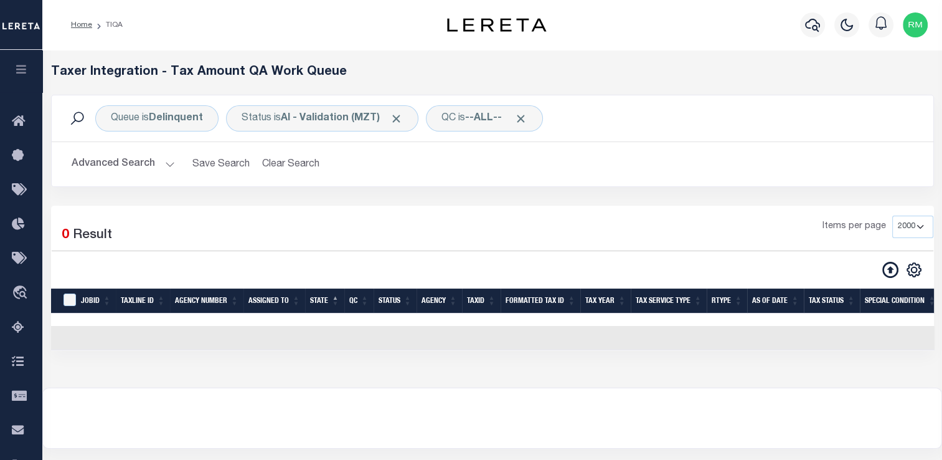
click at [168, 169] on button "Advanced Search" at bounding box center [123, 164] width 103 height 24
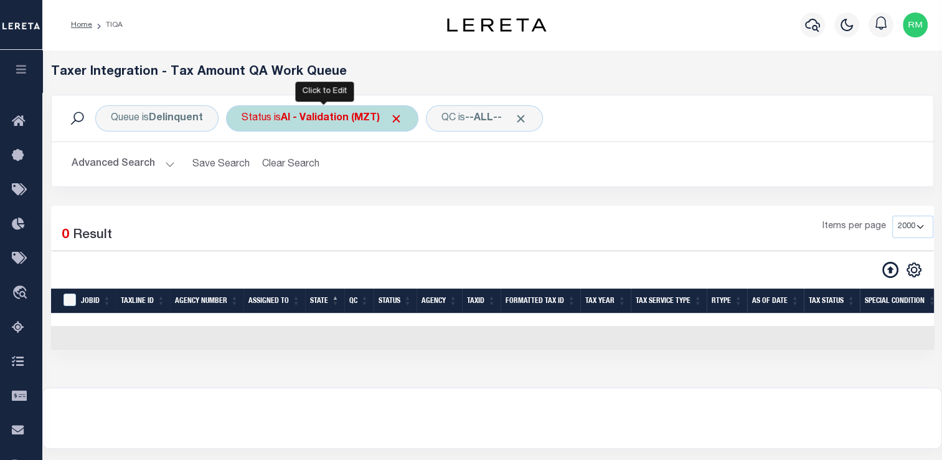
click at [289, 126] on div "Status is AI - Validation (MZT)" at bounding box center [322, 118] width 192 height 26
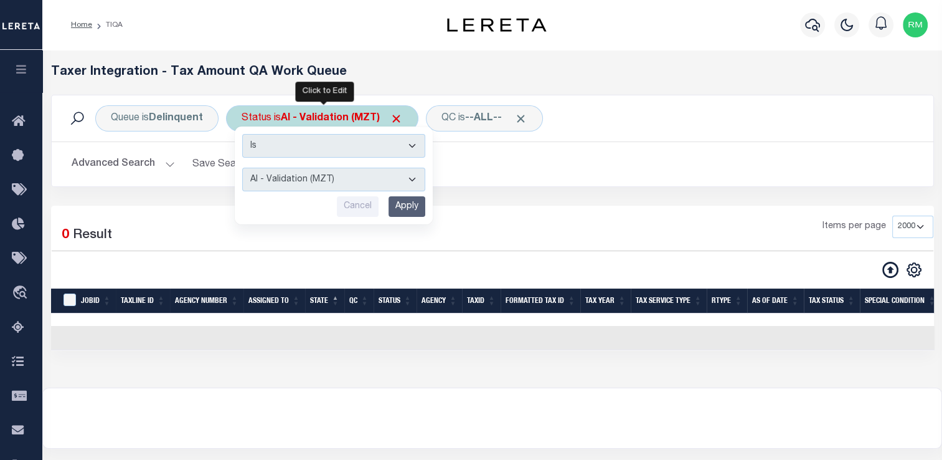
click at [299, 180] on select "AI - Bot Exception (ERR) AI - Bot Running (PLA) AI - Failed QA (FQA) AI - Prep …" at bounding box center [333, 180] width 183 height 24
select select "ERR"
click at [242, 168] on select "AI - Bot Exception (ERR) AI - Bot Running (PLA) AI - Failed QA (FQA) AI - Prep …" at bounding box center [333, 180] width 183 height 24
click at [407, 202] on input "Apply" at bounding box center [407, 206] width 37 height 21
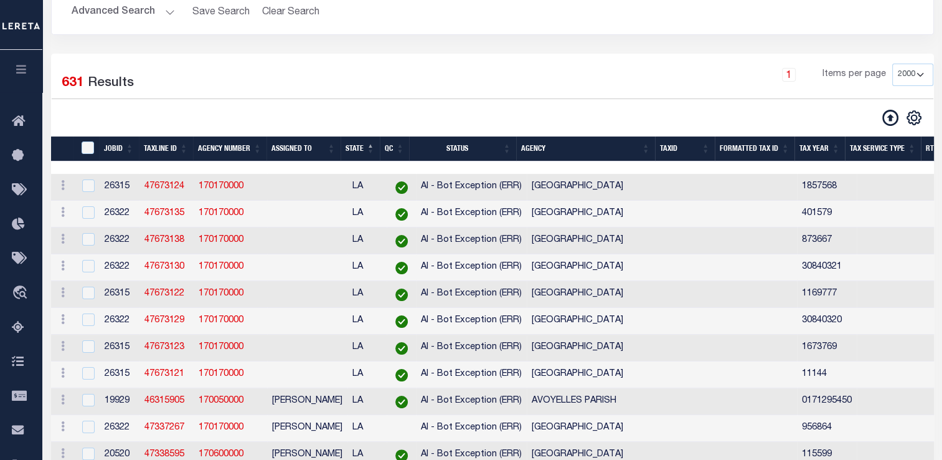
scroll to position [0, 0]
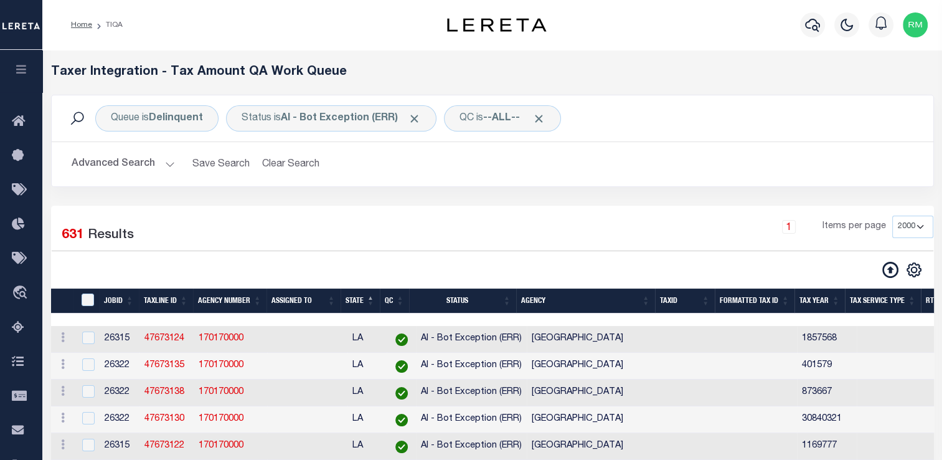
click at [171, 173] on button "Advanced Search" at bounding box center [123, 164] width 103 height 24
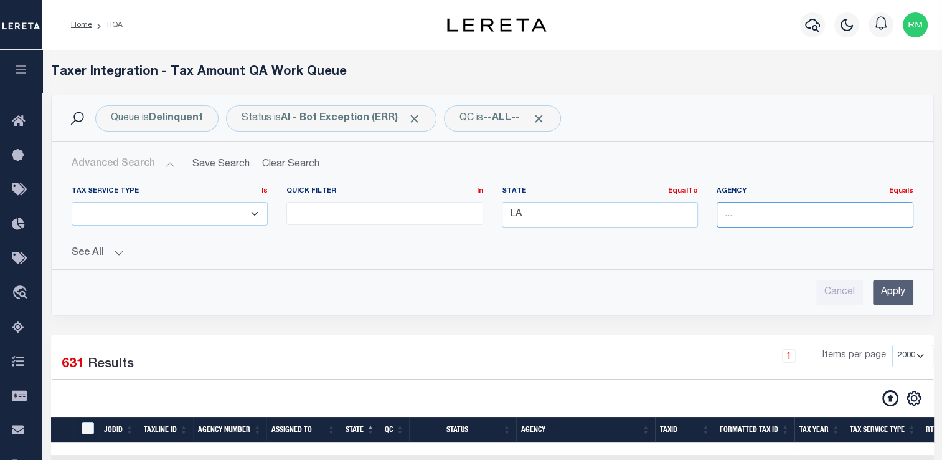
click at [796, 212] on input "text" at bounding box center [815, 215] width 197 height 26
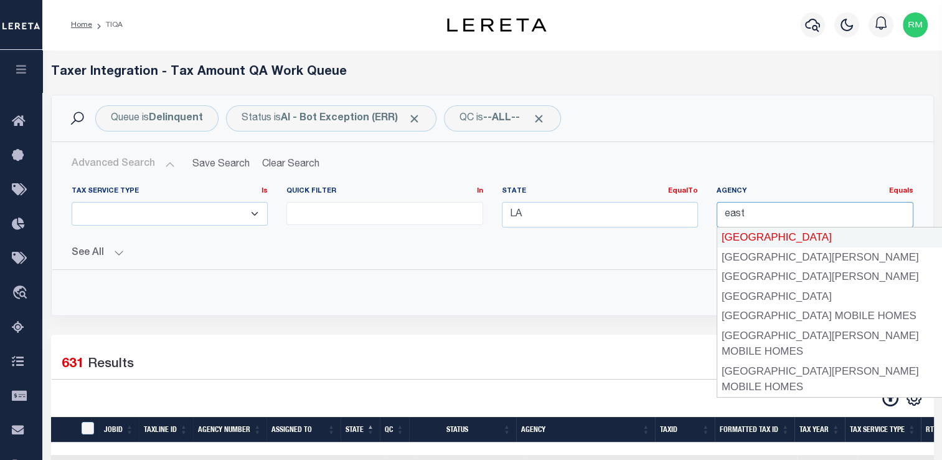
click at [836, 246] on div "[GEOGRAPHIC_DATA]" at bounding box center [842, 237] width 249 height 20
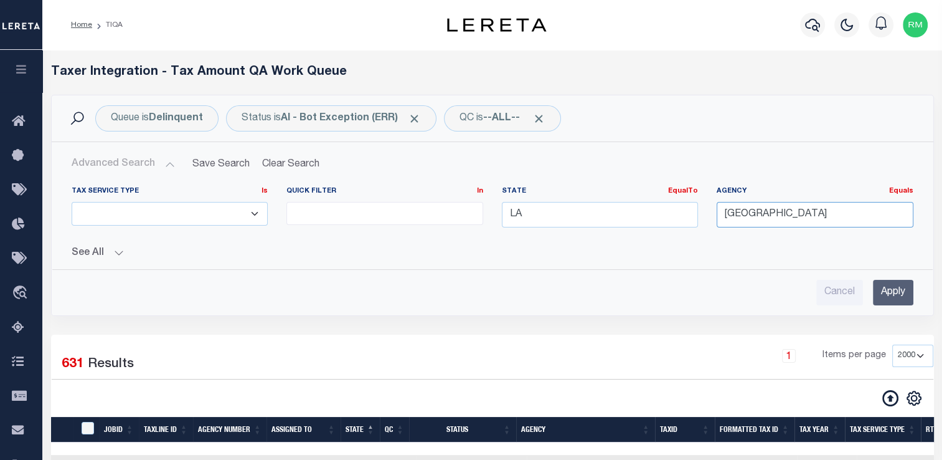
type input "[GEOGRAPHIC_DATA]"
click at [889, 287] on input "Apply" at bounding box center [893, 293] width 40 height 26
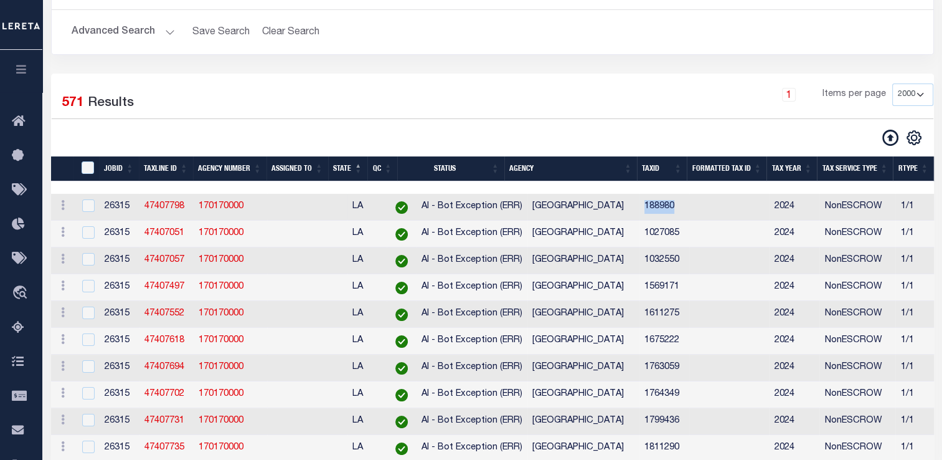
drag, startPoint x: 647, startPoint y: 206, endPoint x: 703, endPoint y: 207, distance: 55.4
copy td "188980"
click at [406, 107] on div "1 Items per page 10 25 50 100 200 500 1000 2000" at bounding box center [605, 99] width 657 height 32
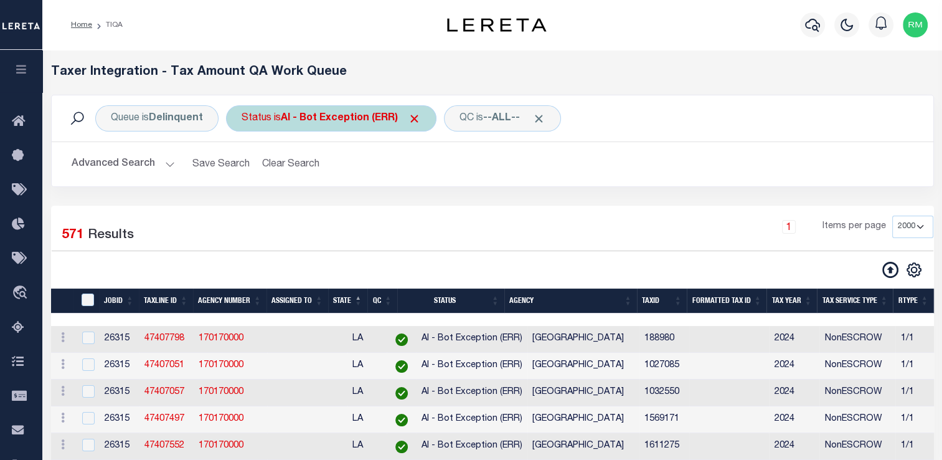
click at [358, 123] on b "AI - Bot Exception (ERR)" at bounding box center [351, 118] width 140 height 10
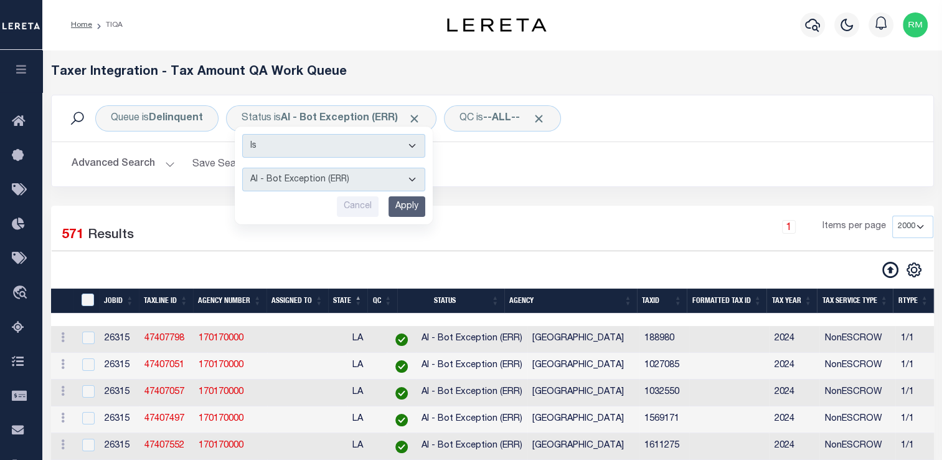
click at [517, 196] on div "Queue is Delinquent Status is AI - Bot Exception (ERR) Is Contains AI - Bot Exc…" at bounding box center [493, 150] width 902 height 111
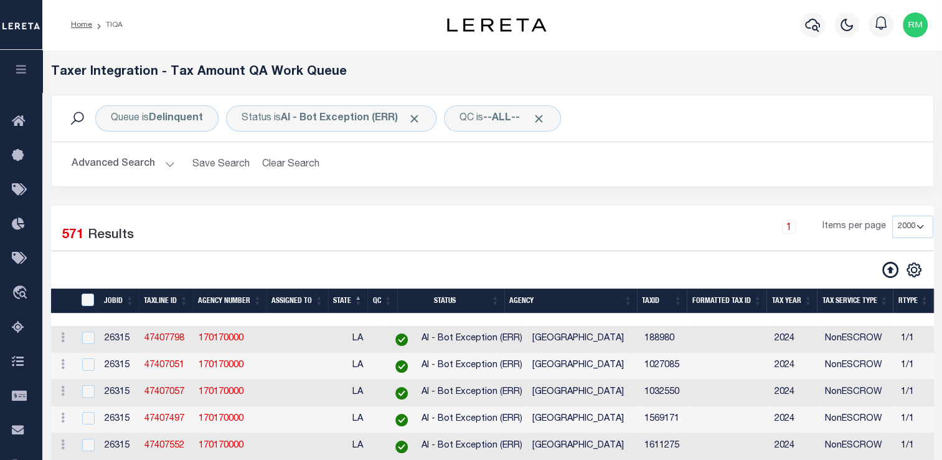
click at [141, 164] on button "Advanced Search" at bounding box center [123, 164] width 103 height 24
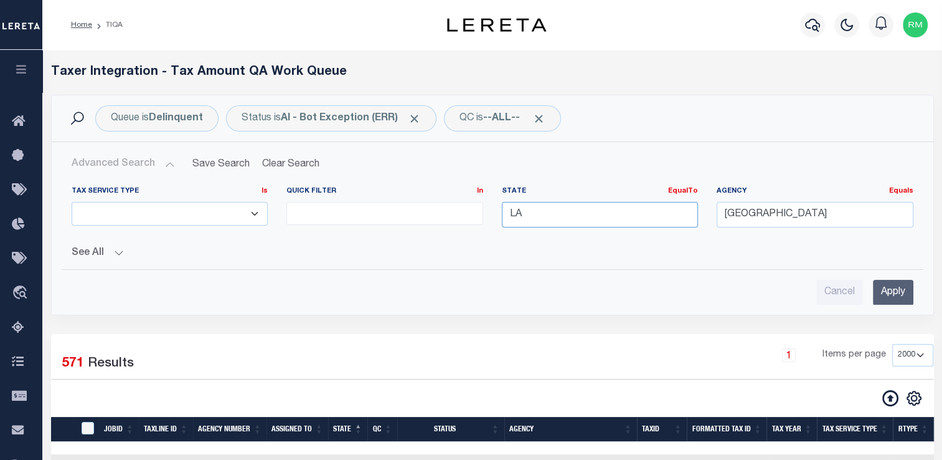
click at [546, 221] on input "LA" at bounding box center [600, 215] width 197 height 26
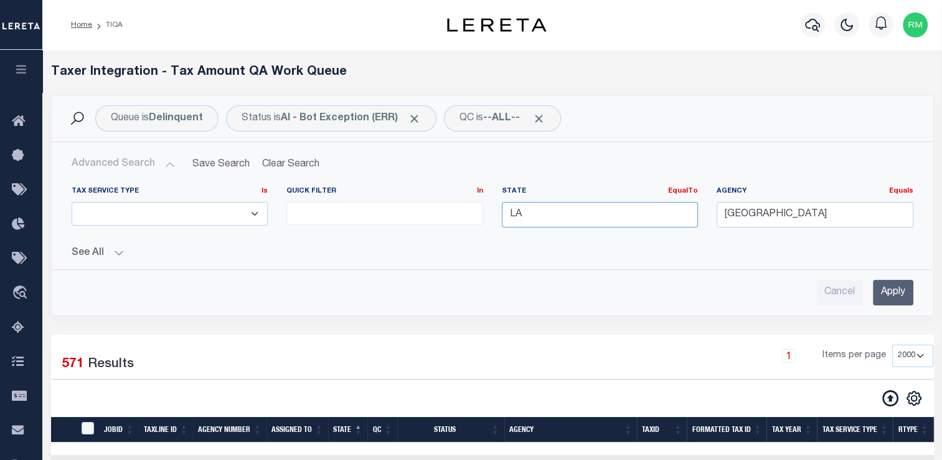
type input "L"
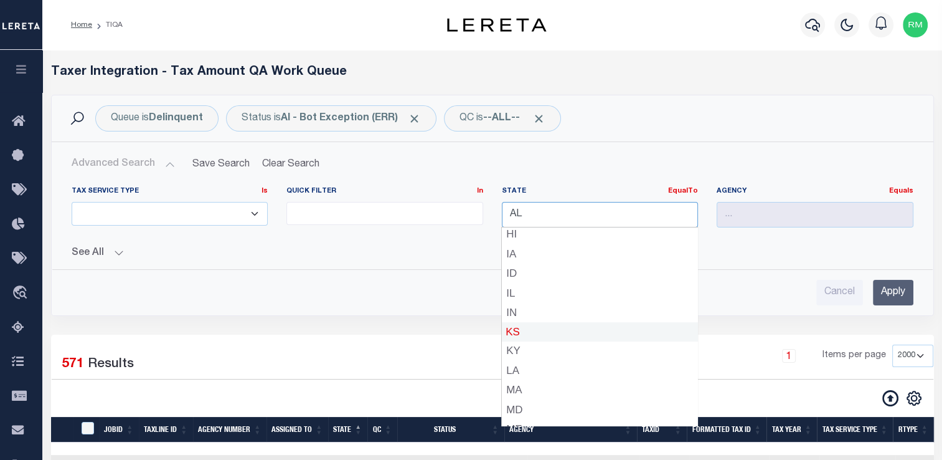
scroll to position [239, 0]
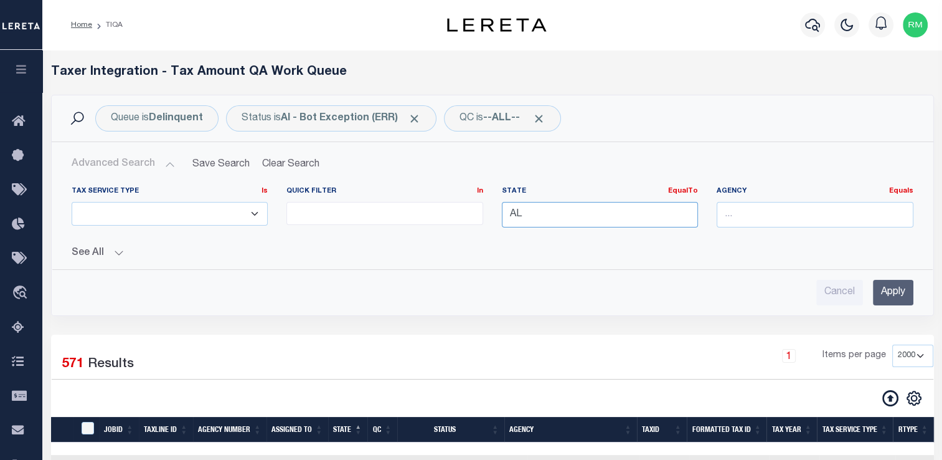
type input "A"
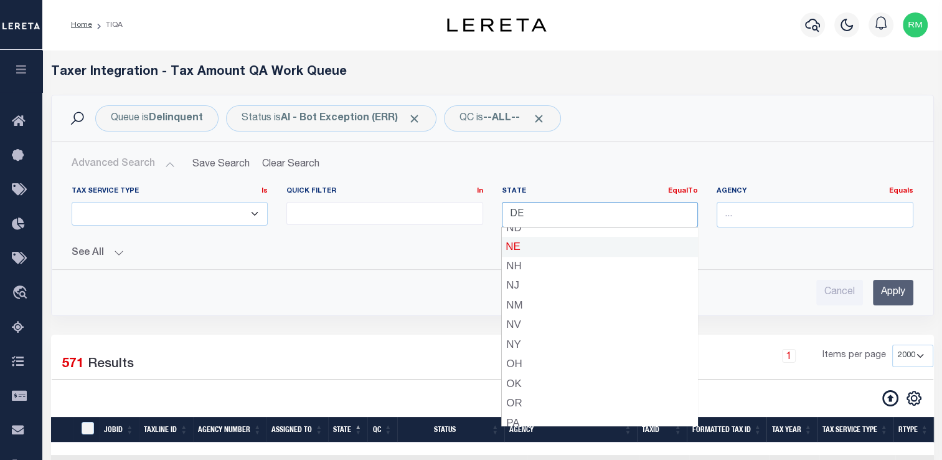
scroll to position [581, 0]
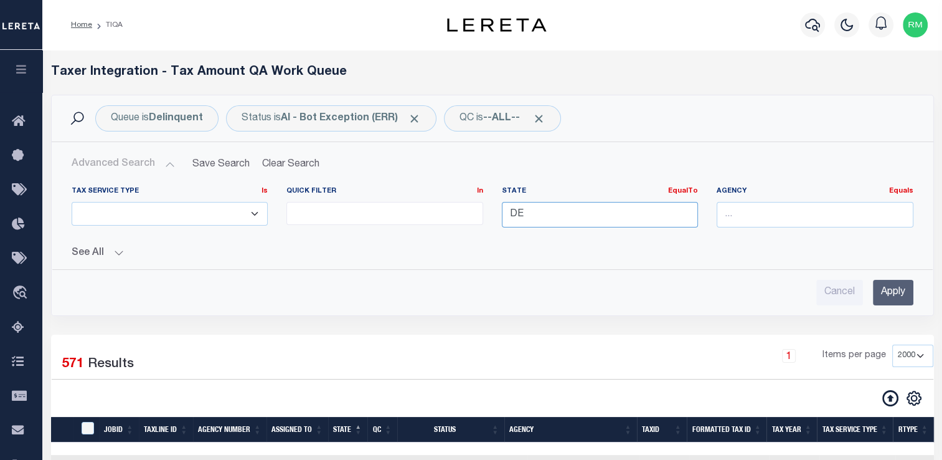
type input "D"
click at [528, 230] on div "LA" at bounding box center [600, 237] width 196 height 20
type input "LA"
click at [751, 221] on input "text" at bounding box center [815, 215] width 197 height 26
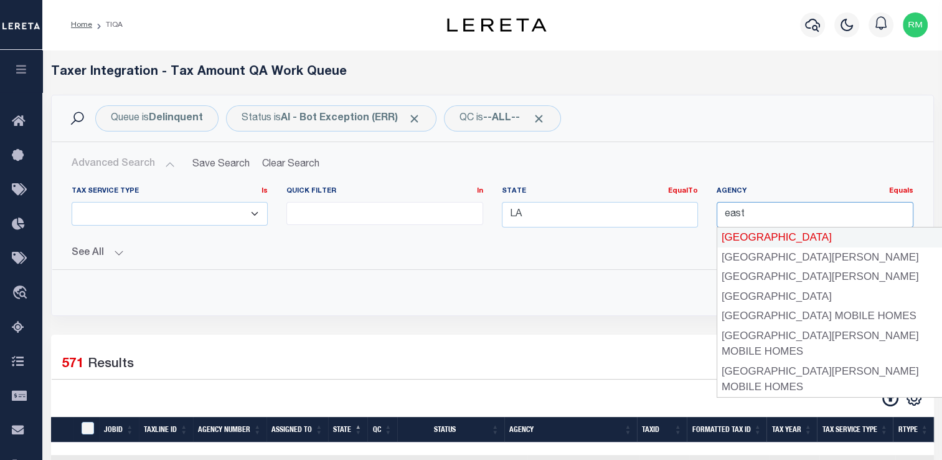
click at [757, 236] on div "[GEOGRAPHIC_DATA]" at bounding box center [830, 237] width 225 height 20
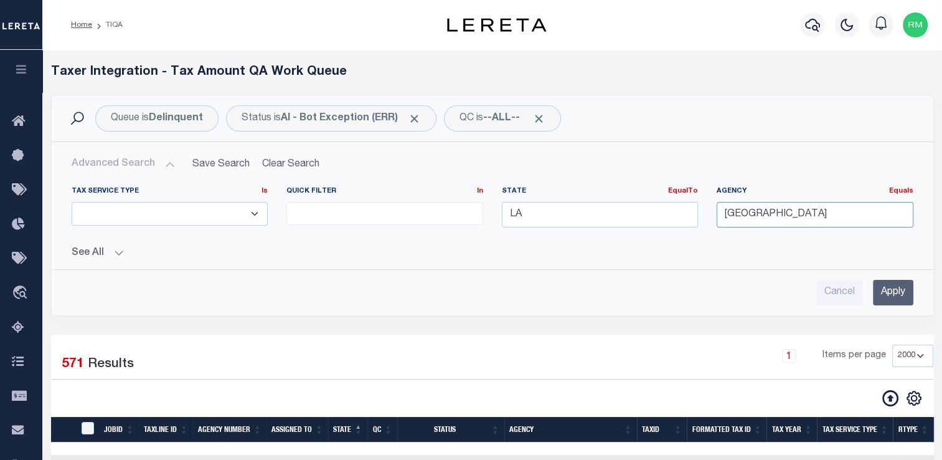
type input "[GEOGRAPHIC_DATA]"
click at [889, 298] on input "Apply" at bounding box center [893, 293] width 40 height 26
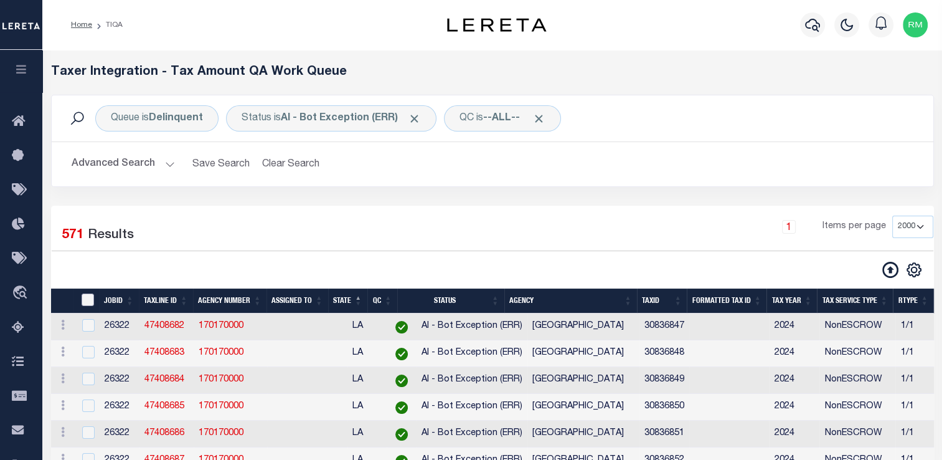
click at [88, 300] on input "TaxID" at bounding box center [88, 299] width 12 height 12
checkbox input "true"
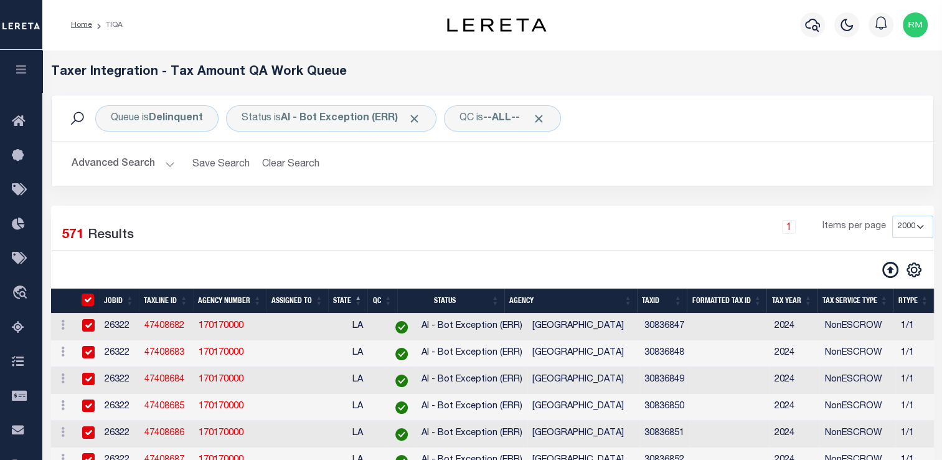
checkbox input "true"
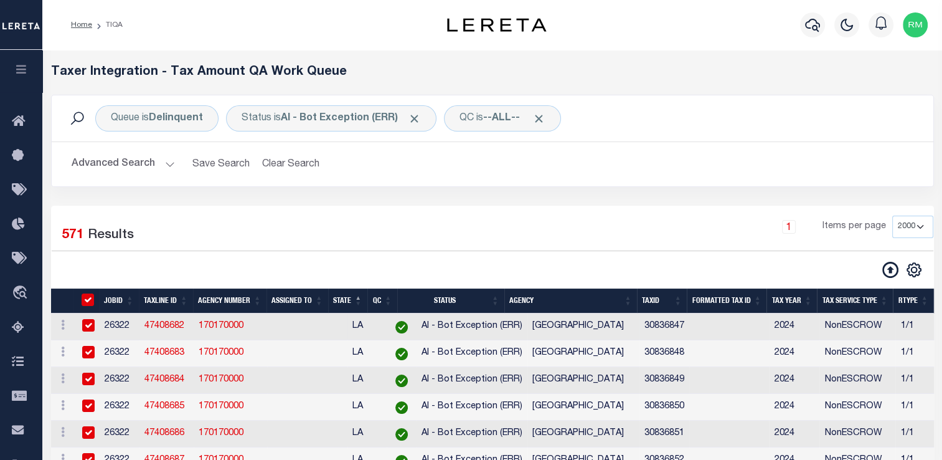
checkbox input "true"
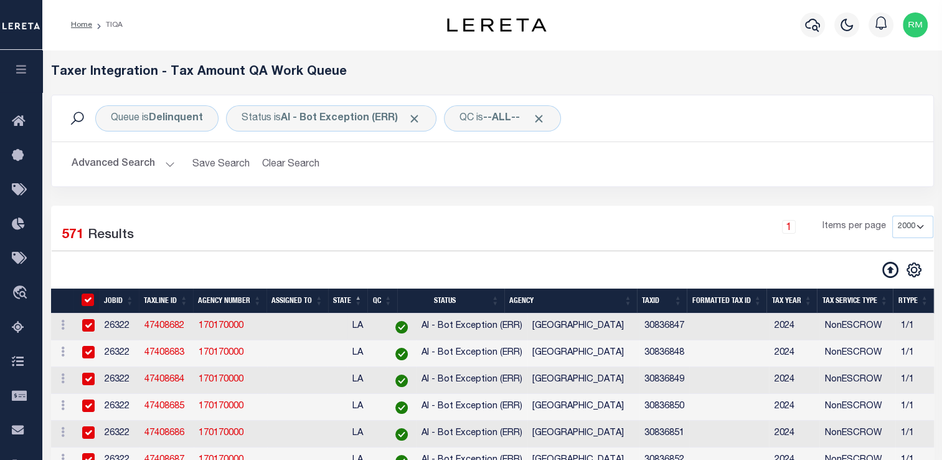
checkbox input "true"
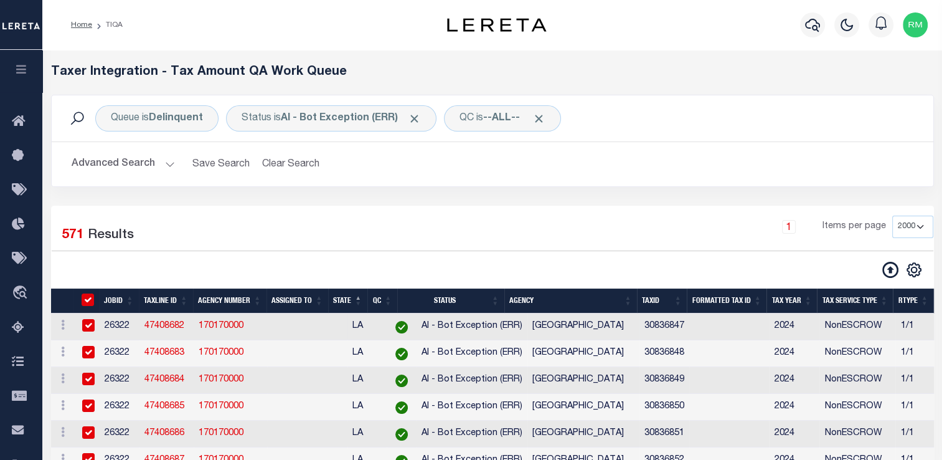
checkbox input "true"
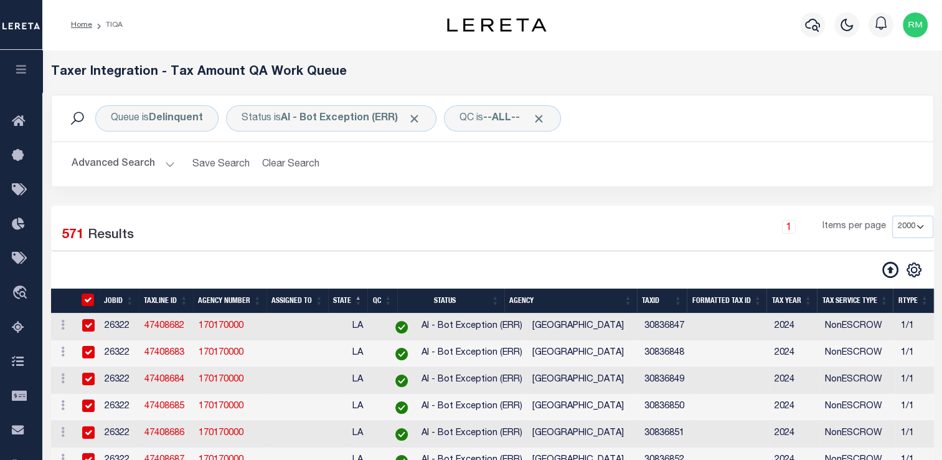
checkbox input "true"
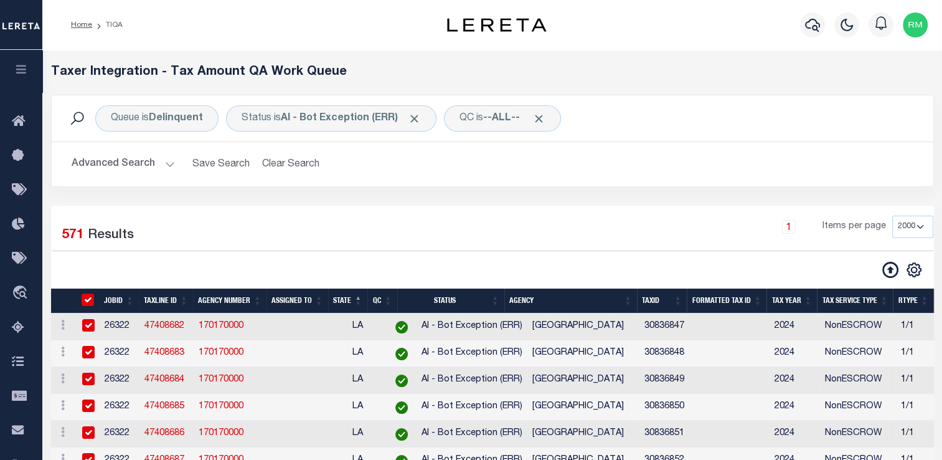
checkbox input "true"
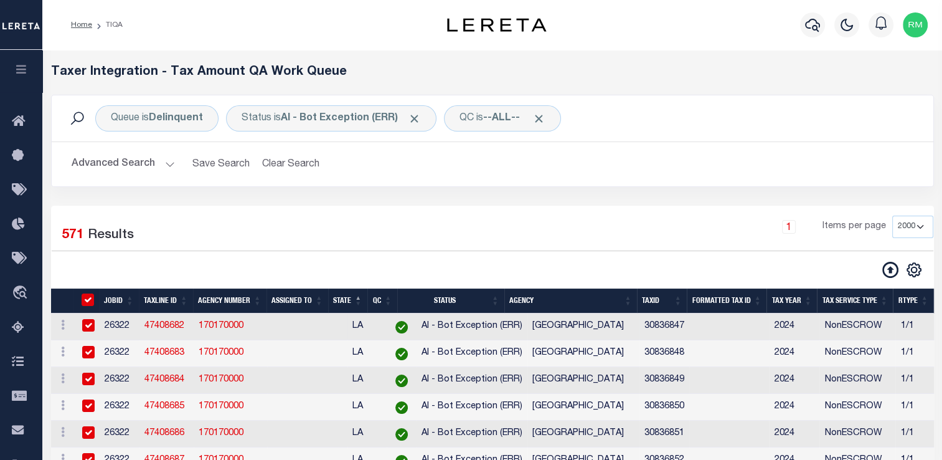
checkbox input "true"
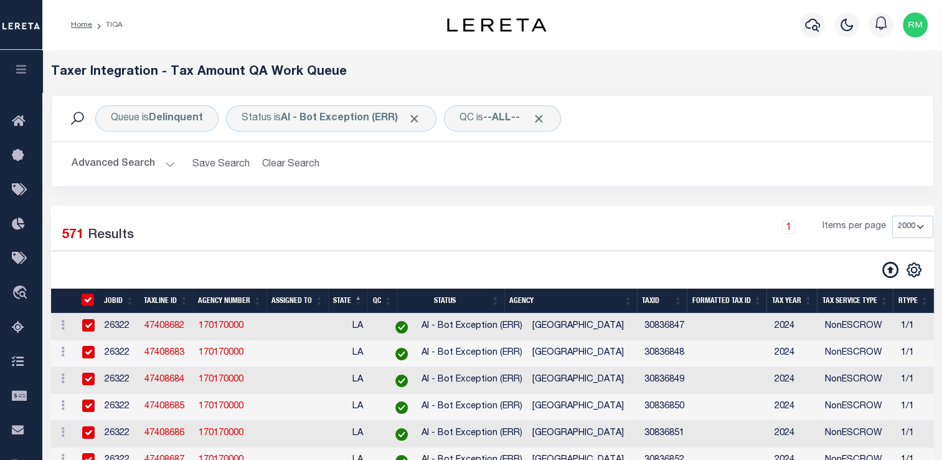
checkbox input "true"
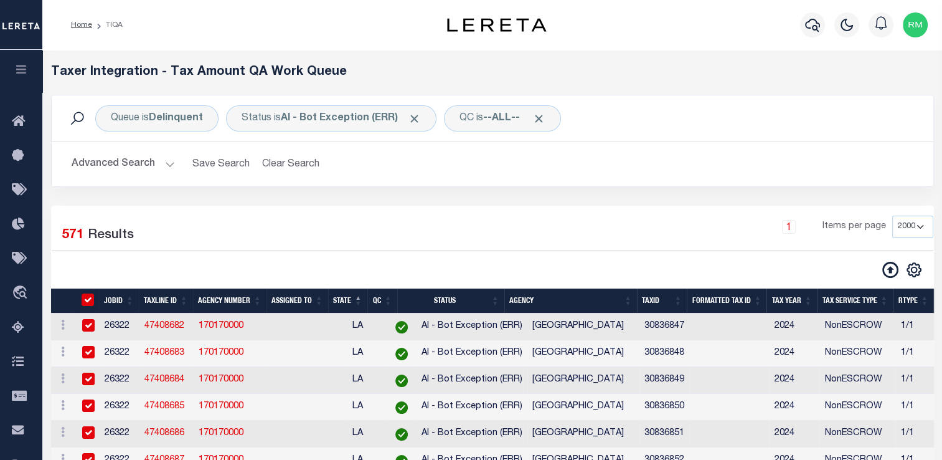
checkbox input "true"
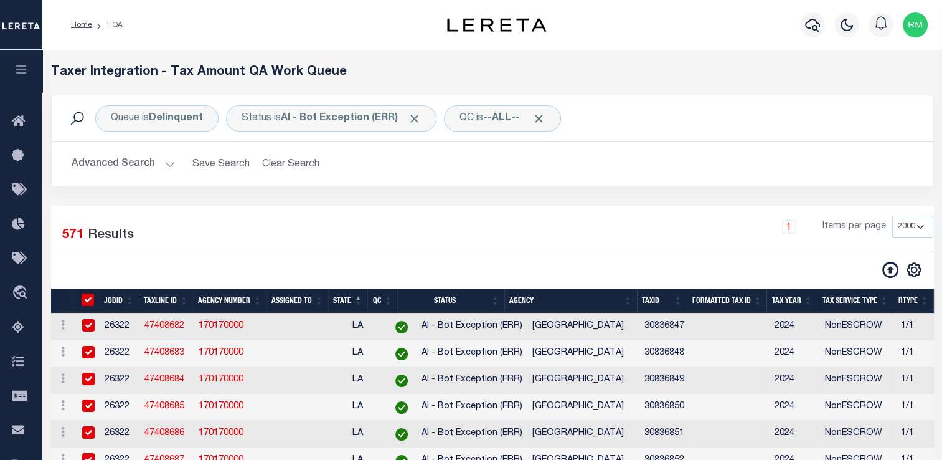
checkbox input "true"
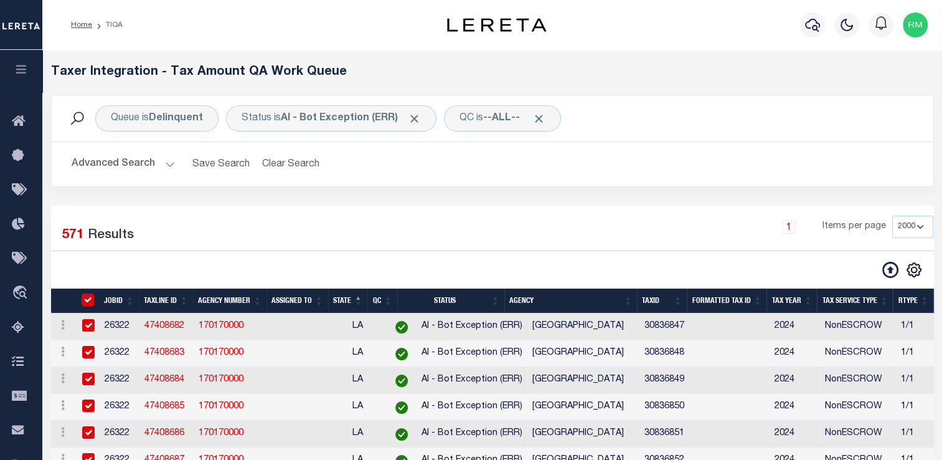
checkbox input "true"
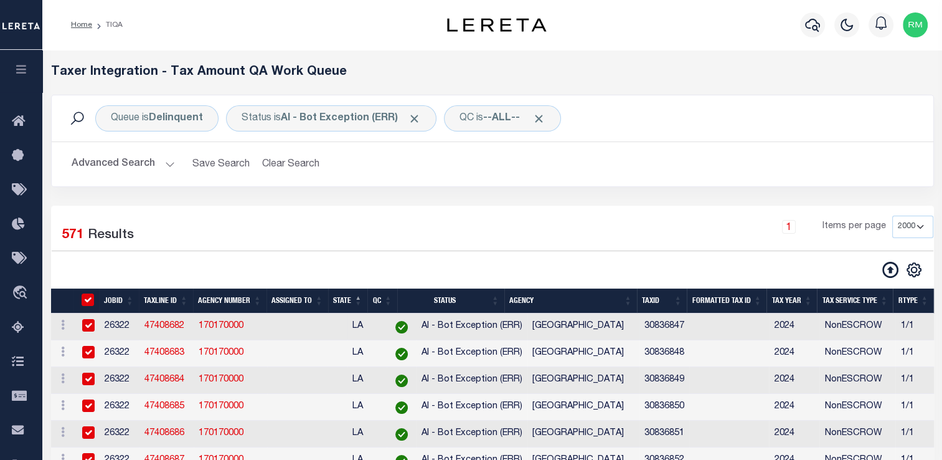
checkbox input "true"
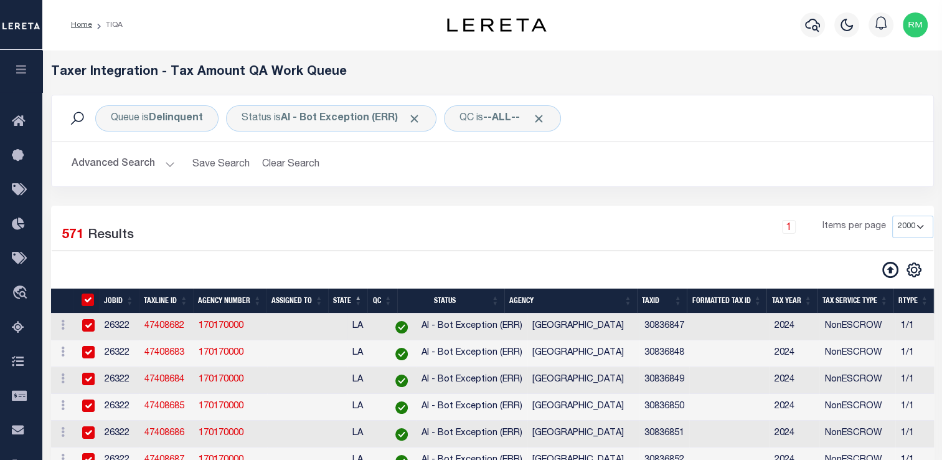
checkbox input "true"
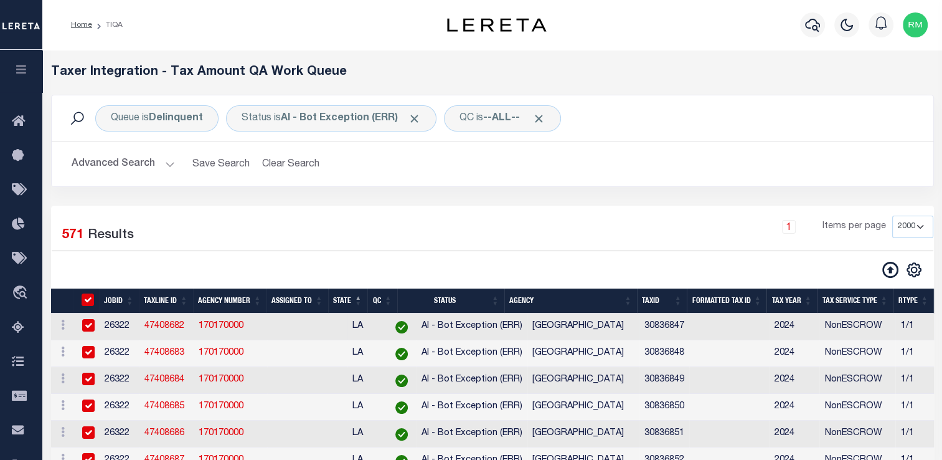
checkbox input "true"
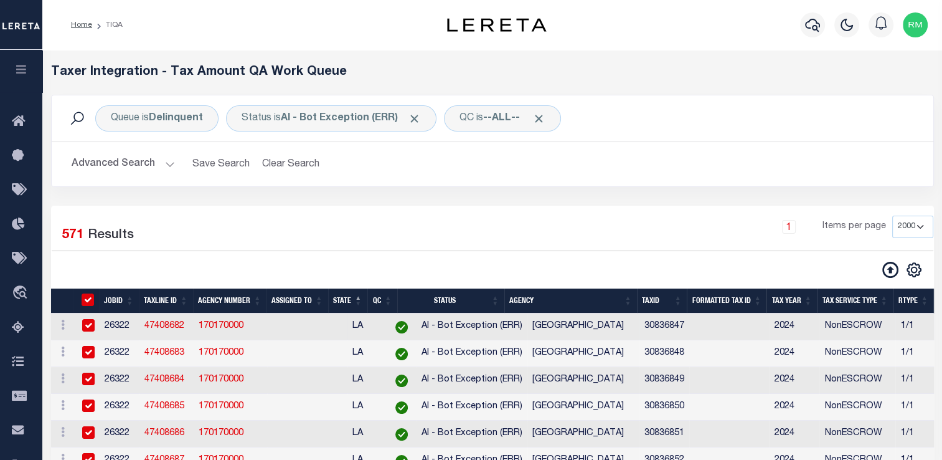
checkbox input "true"
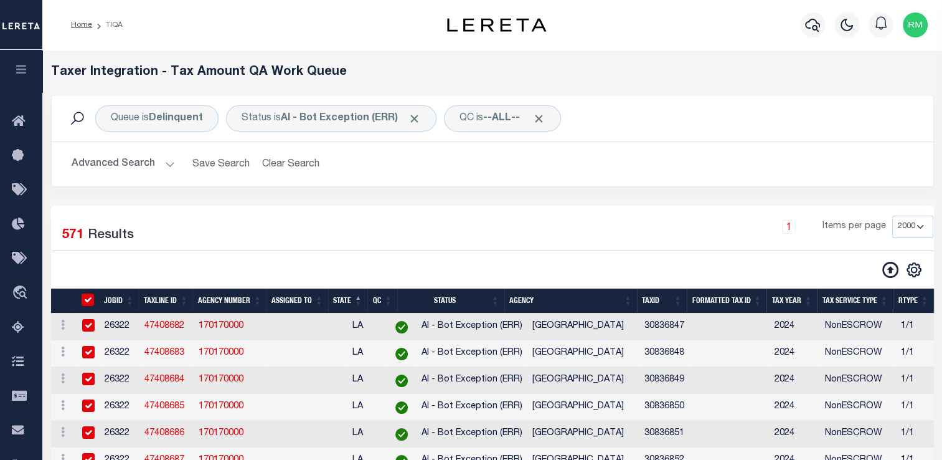
checkbox input "true"
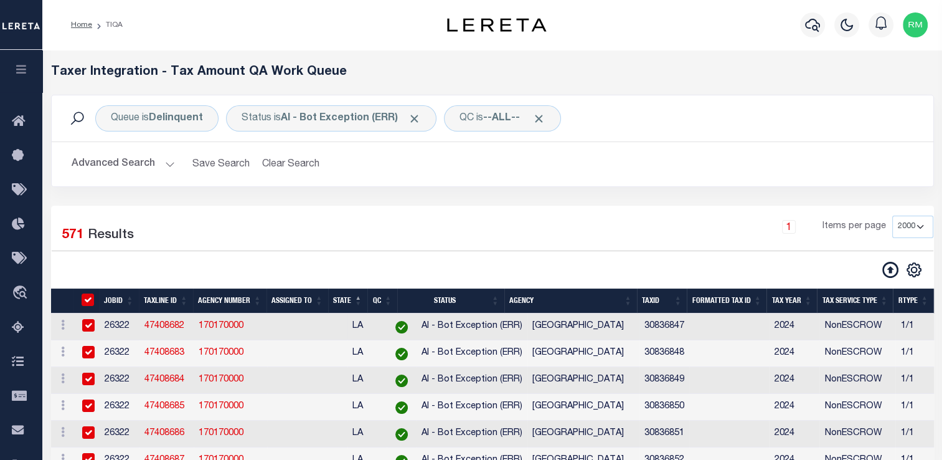
checkbox input "true"
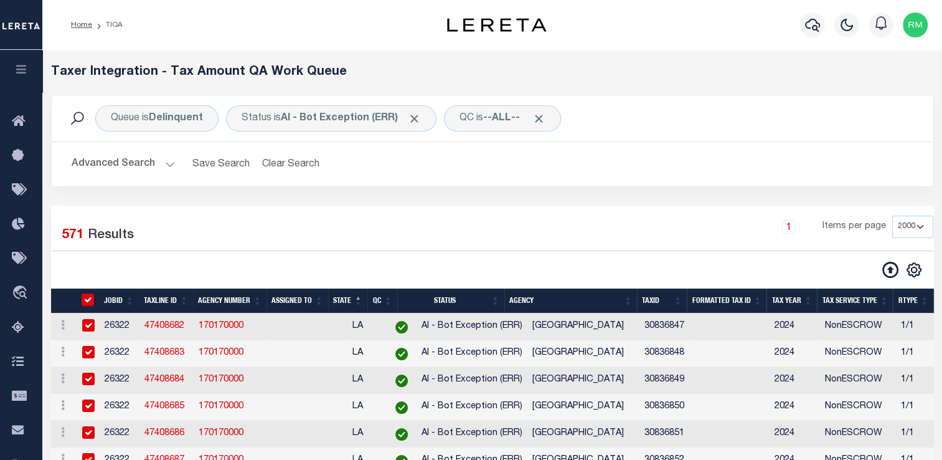
checkbox input "true"
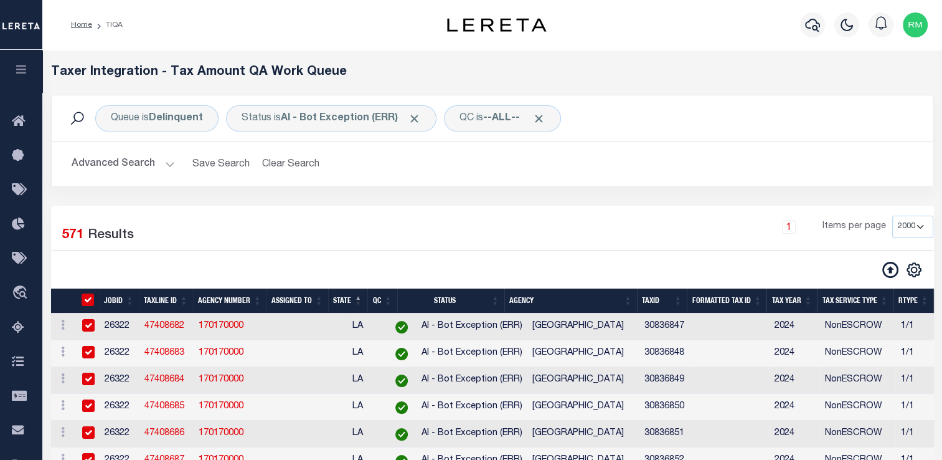
checkbox input "true"
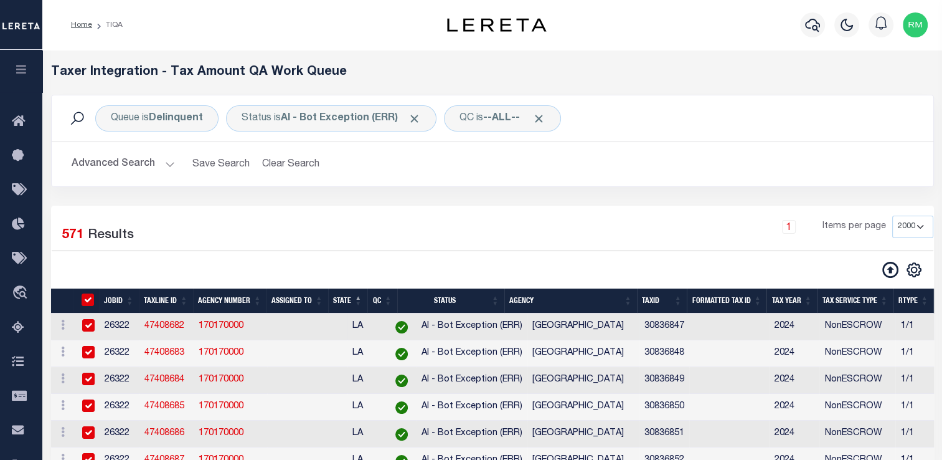
checkbox input "true"
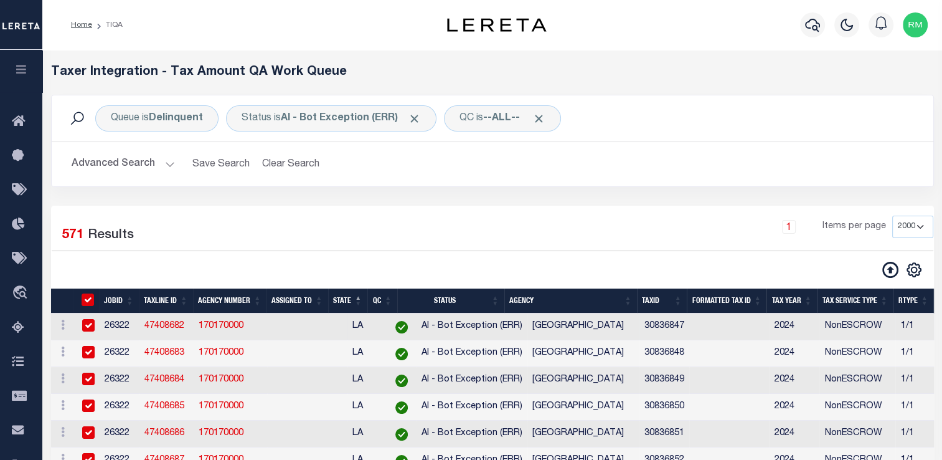
checkbox input "true"
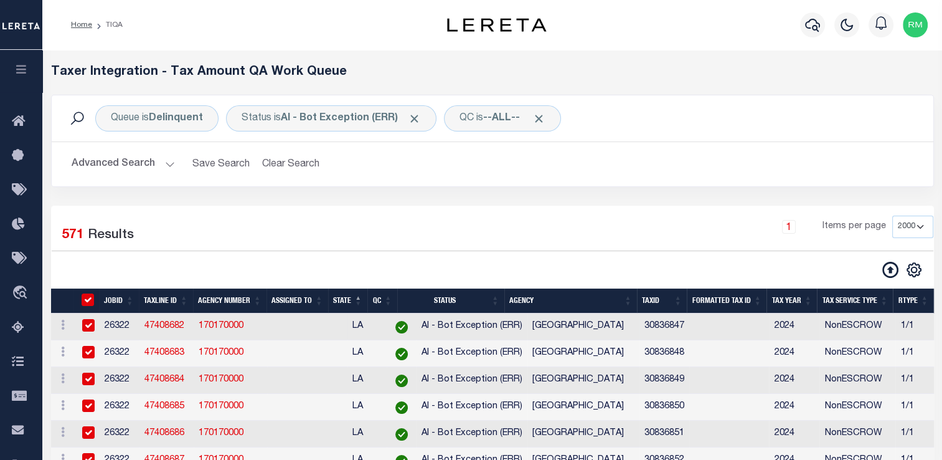
checkbox input "true"
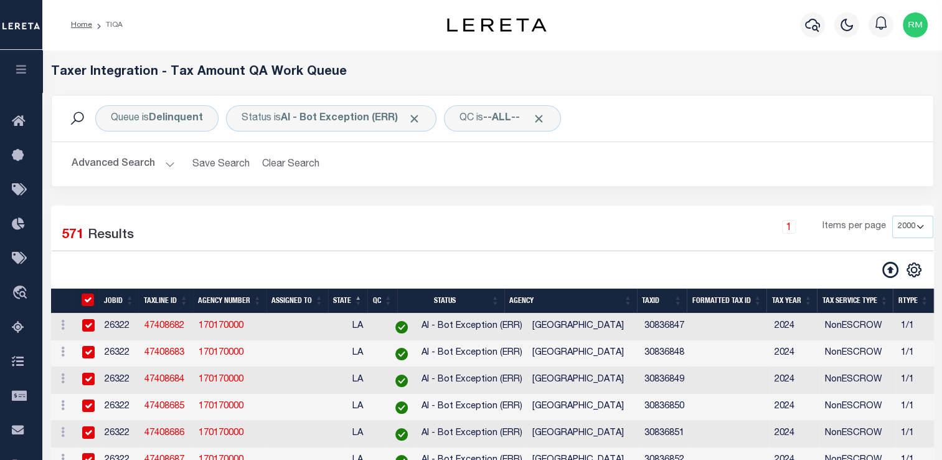
checkbox input "true"
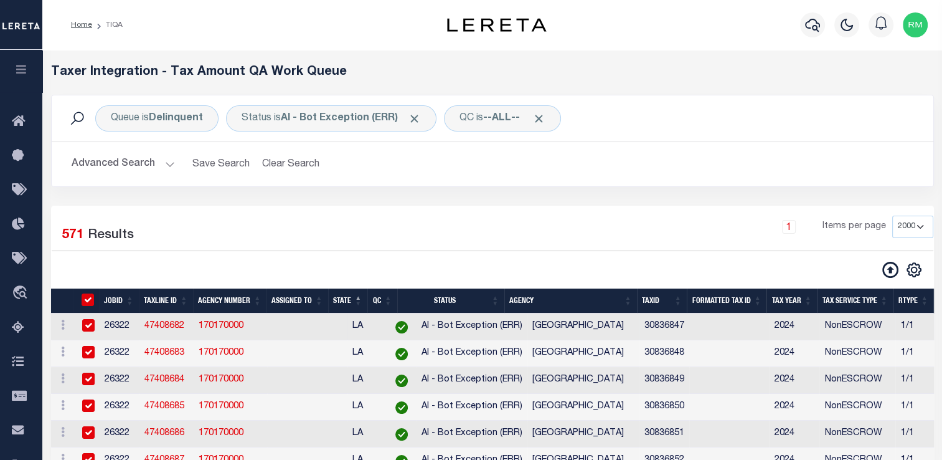
checkbox input "true"
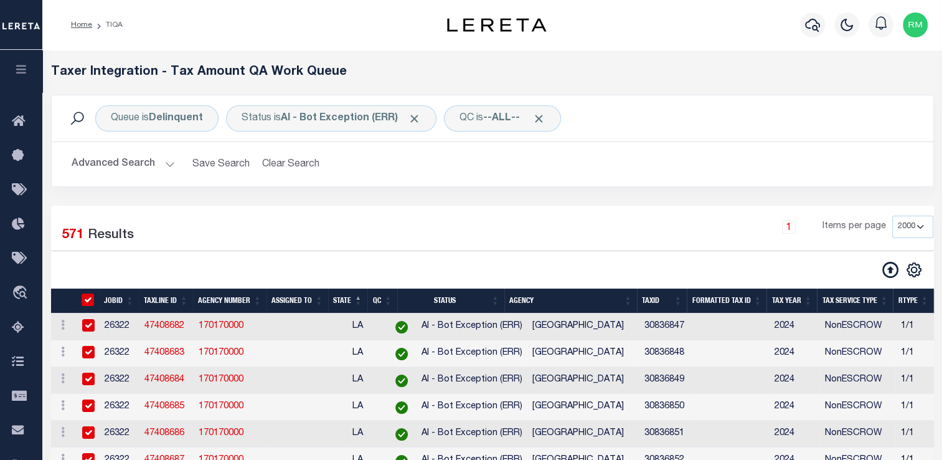
checkbox input "true"
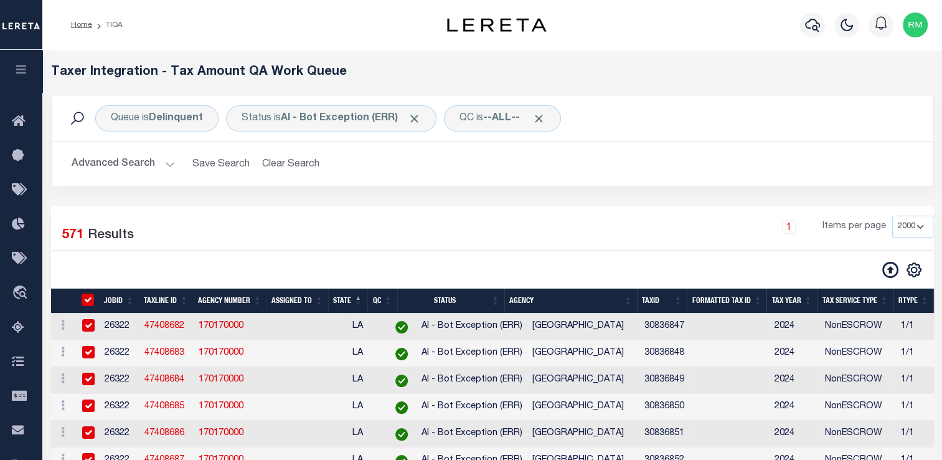
checkbox input "true"
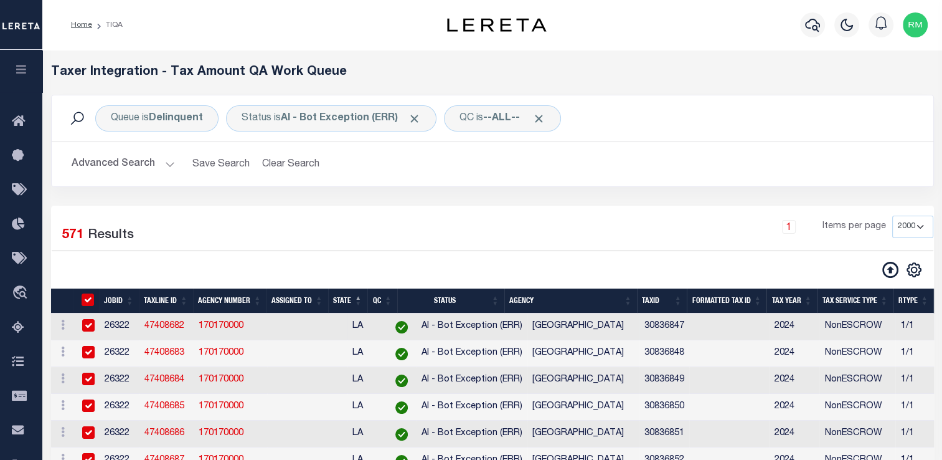
checkbox input "true"
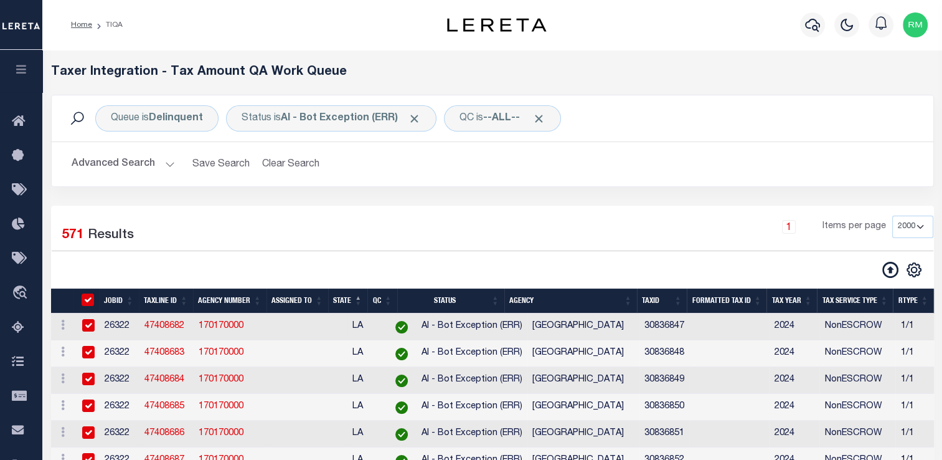
checkbox input "true"
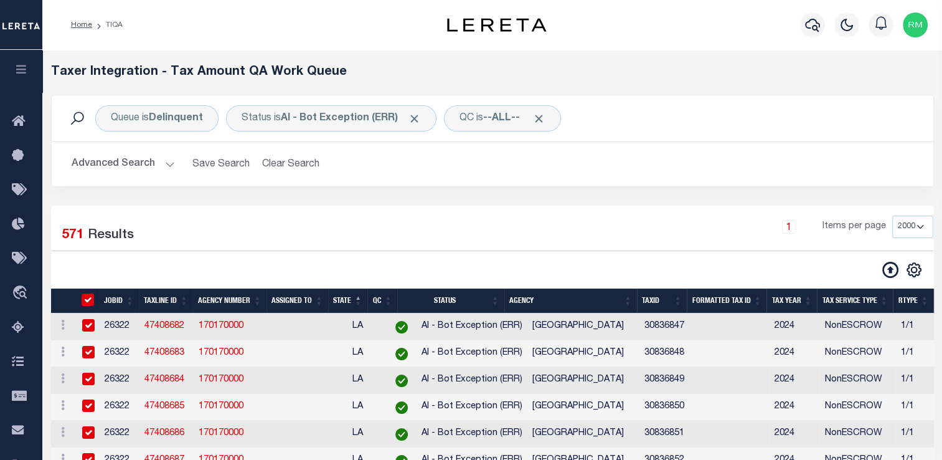
checkbox input "true"
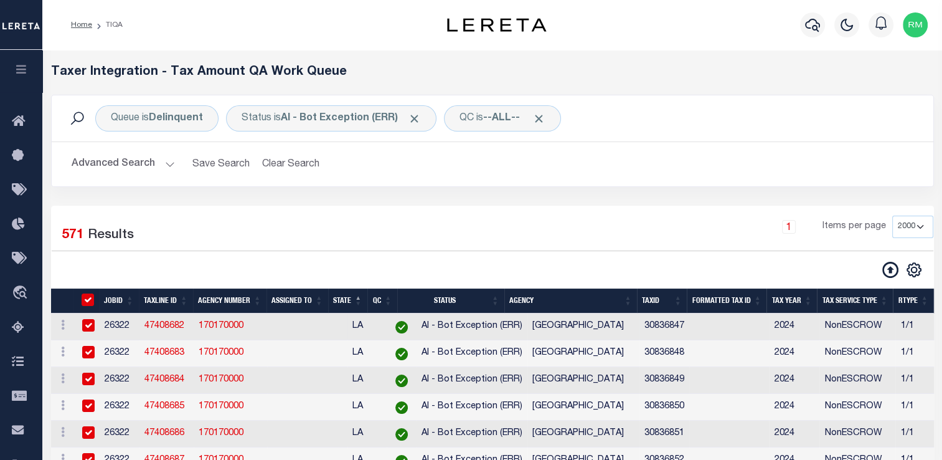
checkbox input "true"
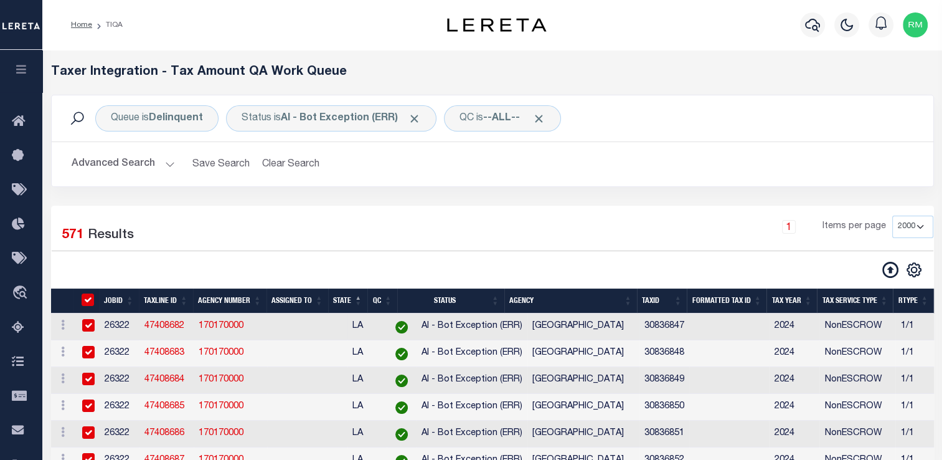
checkbox input "true"
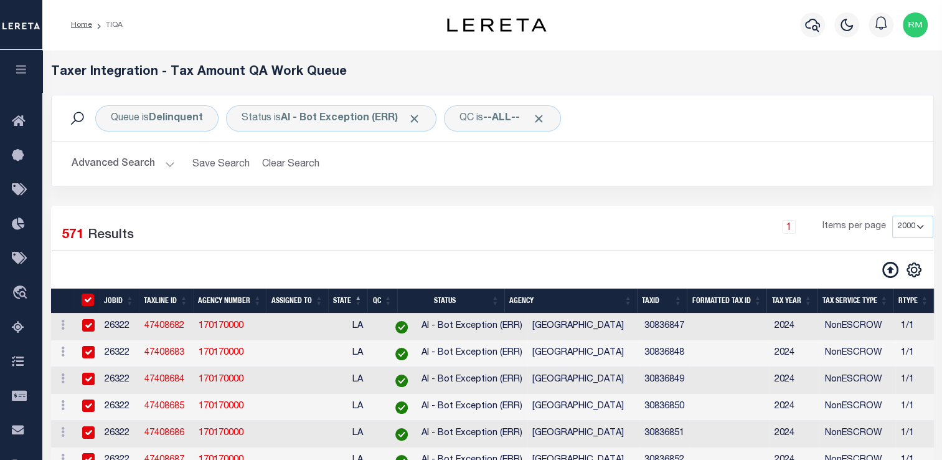
checkbox input "true"
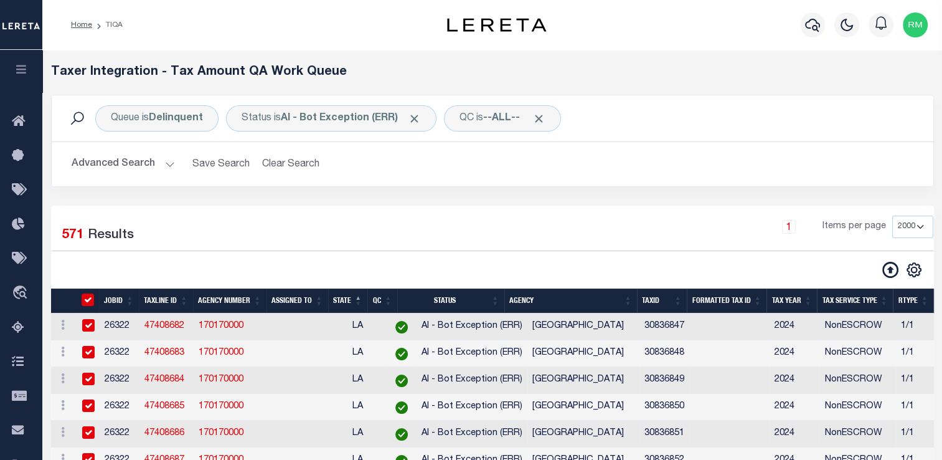
checkbox input "true"
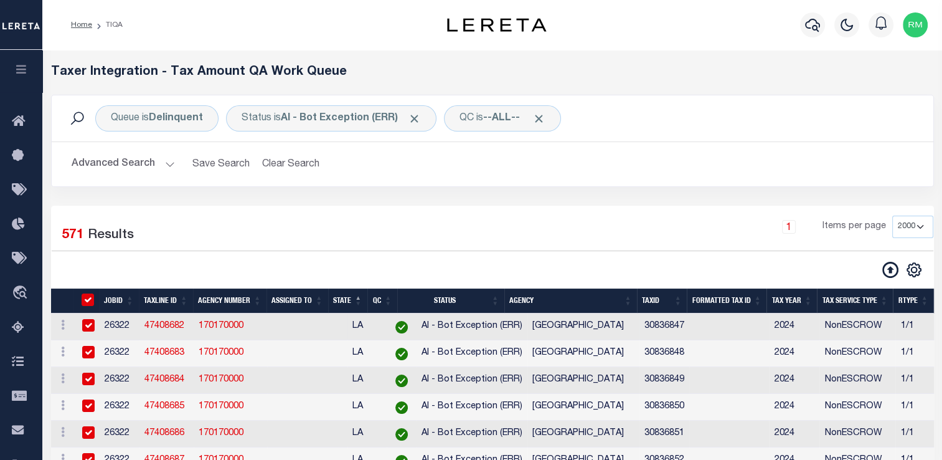
checkbox input "true"
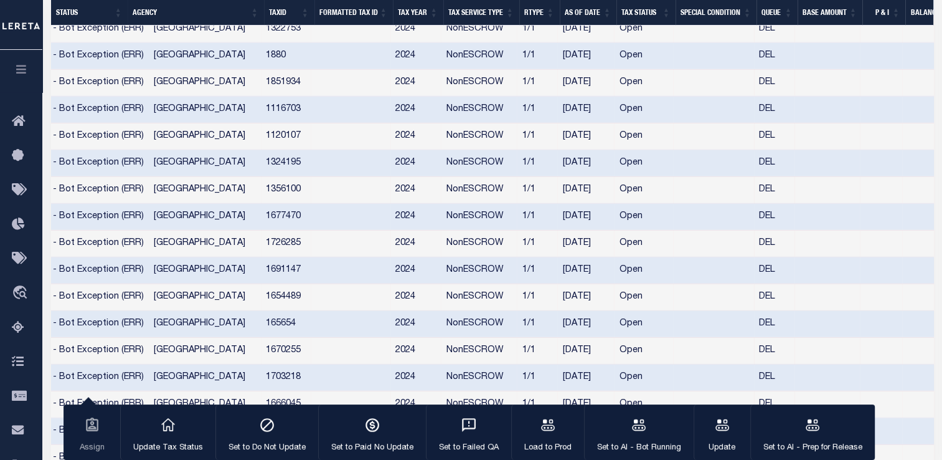
scroll to position [0, 323]
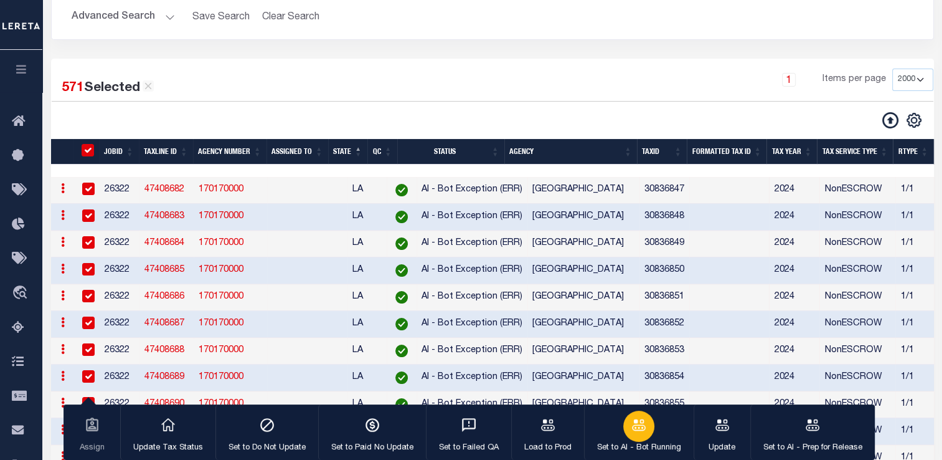
click at [632, 432] on icon "button" at bounding box center [639, 425] width 16 height 16
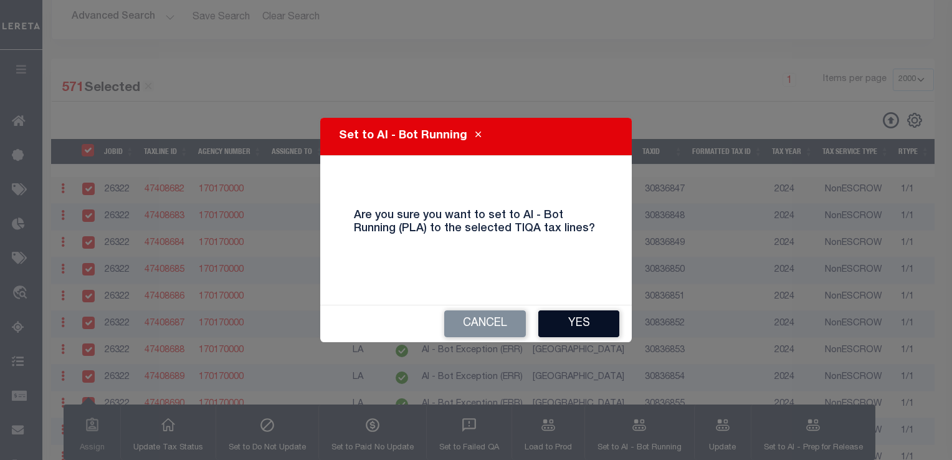
click at [560, 322] on button "Yes" at bounding box center [578, 323] width 81 height 27
